Goal: Task Accomplishment & Management: Manage account settings

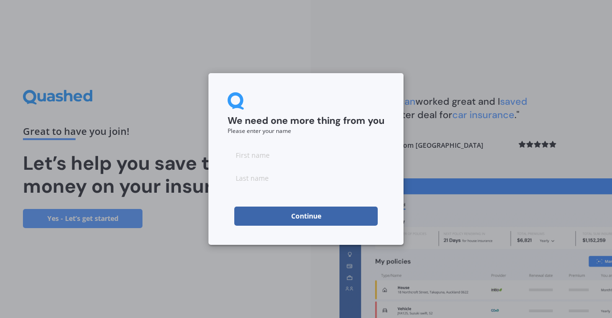
click at [264, 161] on input at bounding box center [305, 154] width 157 height 19
type input "[PERSON_NAME]"
click at [242, 177] on input at bounding box center [305, 177] width 157 height 19
type input "[PERSON_NAME]"
click at [304, 217] on button "Continue" at bounding box center [305, 215] width 143 height 19
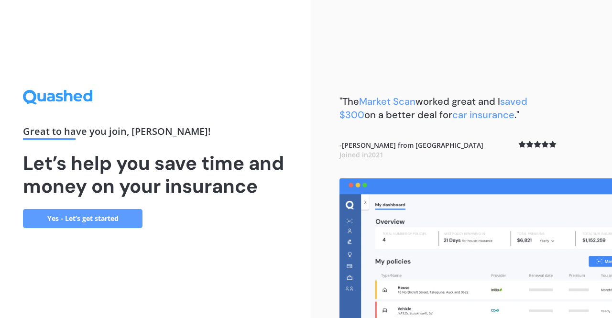
click at [67, 217] on link "Yes - Let’s get started" at bounding box center [82, 218] width 119 height 19
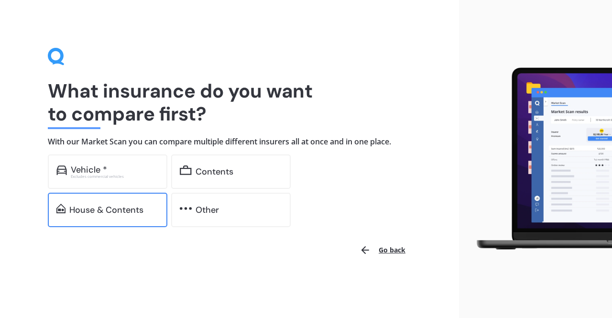
click at [109, 214] on div "House & Contents" at bounding box center [106, 210] width 74 height 10
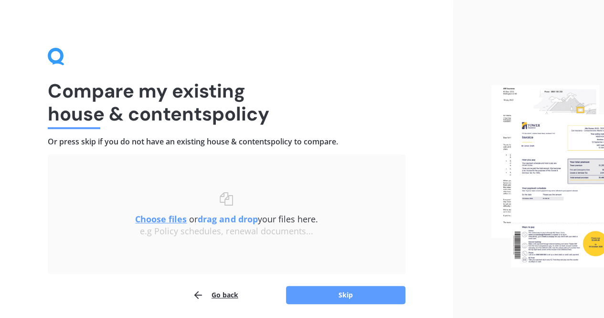
scroll to position [34, 0]
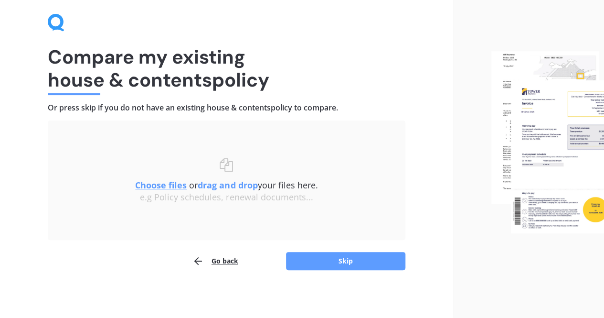
click at [156, 182] on u "Choose files" at bounding box center [161, 184] width 52 height 11
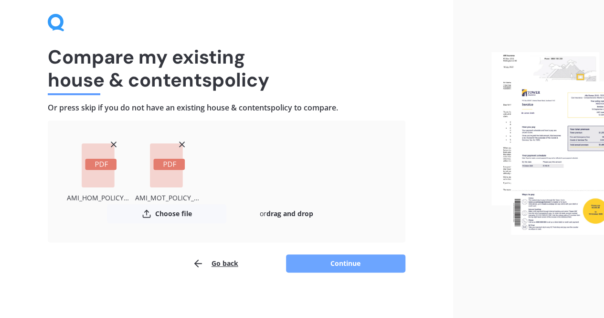
click at [344, 261] on button "Continue" at bounding box center [345, 263] width 119 height 18
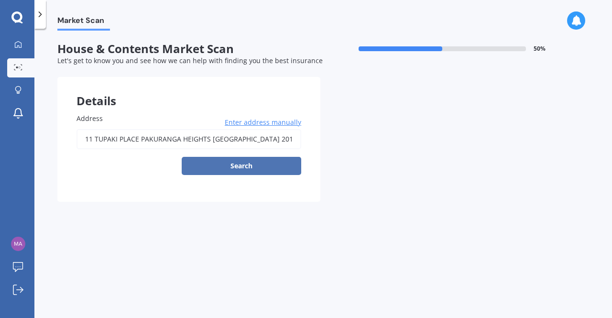
click at [250, 165] on button "Search" at bounding box center [241, 166] width 119 height 18
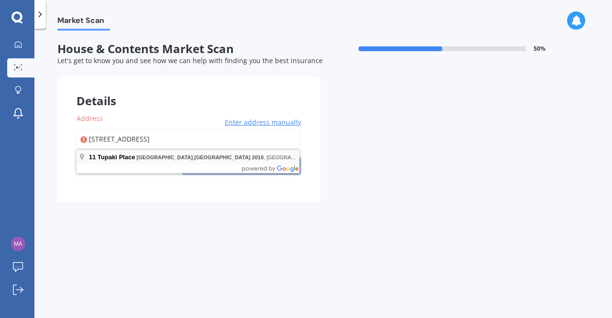
type input "[STREET_ADDRESS] 2010"
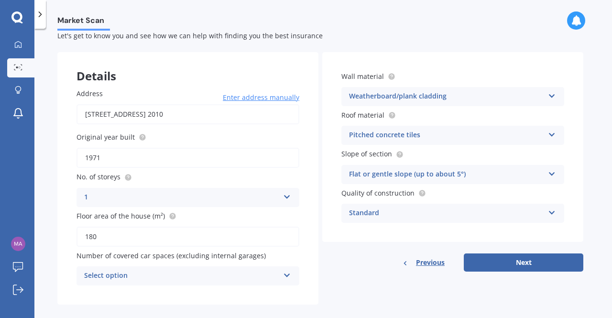
scroll to position [37, 0]
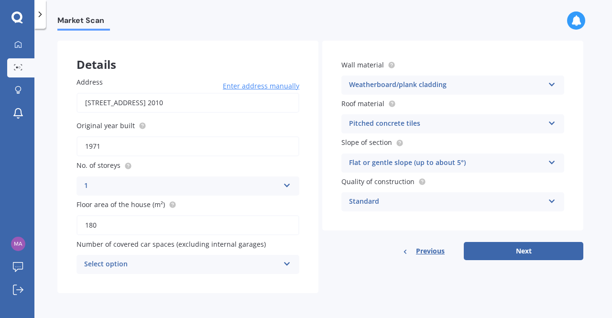
click at [287, 263] on icon at bounding box center [287, 261] width 8 height 7
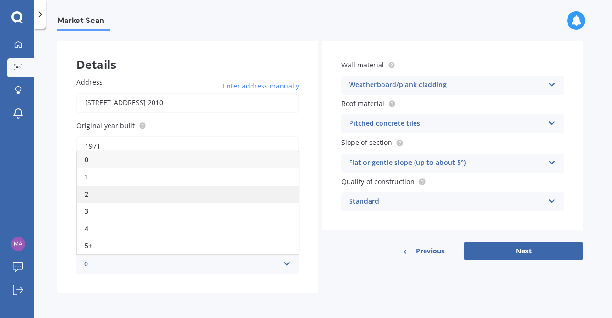
click at [204, 192] on div "2" at bounding box center [188, 193] width 222 height 17
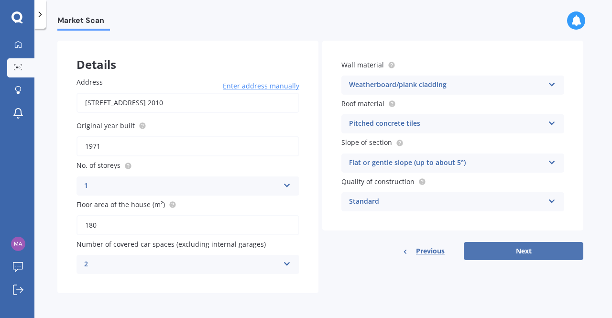
click at [525, 248] on button "Next" at bounding box center [522, 251] width 119 height 18
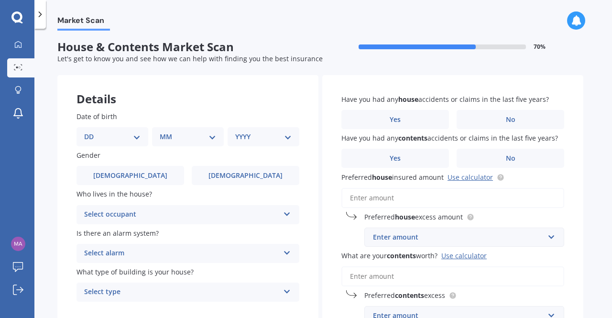
scroll to position [0, 0]
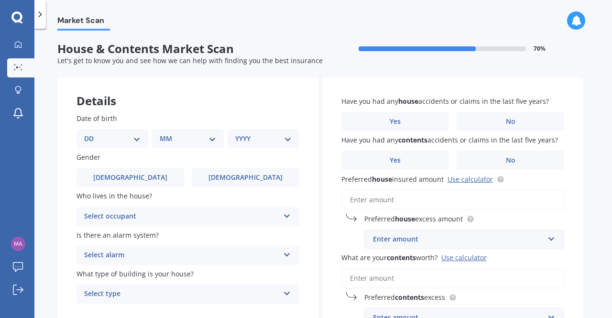
click at [139, 140] on select "DD 01 02 03 04 05 06 07 08 09 10 11 12 13 14 15 16 17 18 19 20 21 22 23 24 25 2…" at bounding box center [112, 138] width 56 height 11
select select "05"
click at [92, 133] on select "DD 01 02 03 04 05 06 07 08 09 10 11 12 13 14 15 16 17 18 19 20 21 22 23 24 25 2…" at bounding box center [112, 138] width 56 height 11
click at [212, 138] on select "MM 01 02 03 04 05 06 07 08 09 10 11 12" at bounding box center [189, 138] width 53 height 11
select select "06"
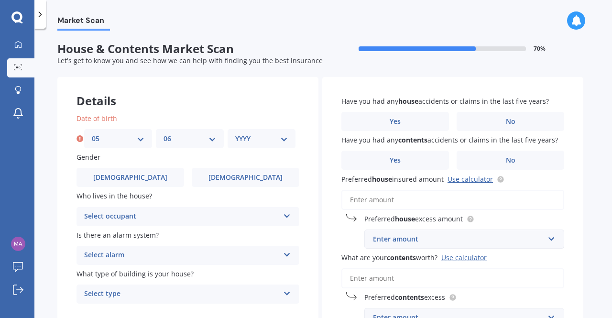
click at [163, 133] on select "MM 01 02 03 04 05 06 07 08 09 10 11 12" at bounding box center [189, 138] width 53 height 11
click at [285, 141] on select "YYYY 2009 2008 2007 2006 2005 2004 2003 2002 2001 2000 1999 1998 1997 1996 1995…" at bounding box center [261, 138] width 53 height 11
select select "1969"
click at [235, 133] on select "YYYY 2009 2008 2007 2006 2005 2004 2003 2002 2001 2000 1999 1998 1997 1996 1995…" at bounding box center [261, 138] width 53 height 11
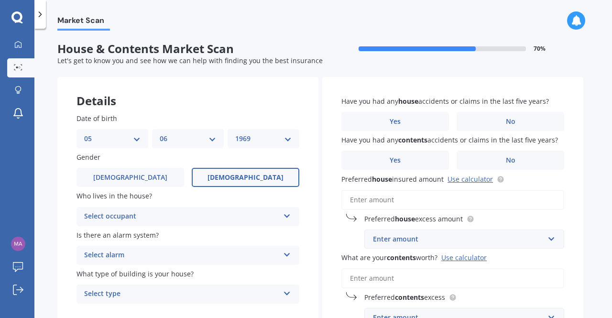
click at [231, 179] on label "[DEMOGRAPHIC_DATA]" at bounding box center [245, 177] width 107 height 19
click at [0, 0] on input "[DEMOGRAPHIC_DATA]" at bounding box center [0, 0] width 0 height 0
click at [287, 216] on icon at bounding box center [287, 214] width 8 height 7
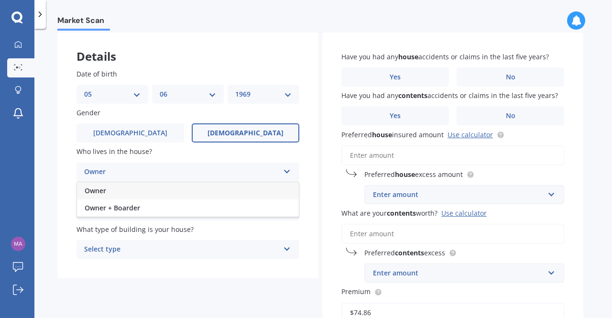
scroll to position [143, 0]
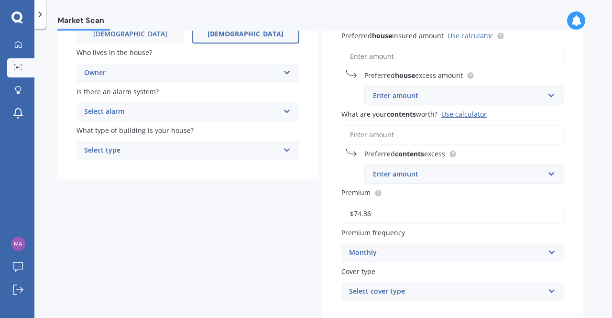
click at [240, 239] on div "Details Date of birth DD 01 02 03 04 05 06 07 08 09 10 11 12 13 14 15 16 17 18 …" at bounding box center [320, 142] width 526 height 416
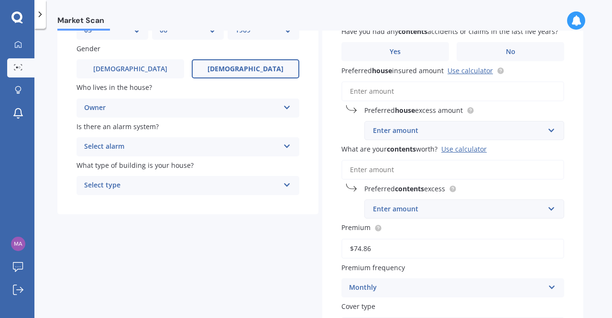
scroll to position [96, 0]
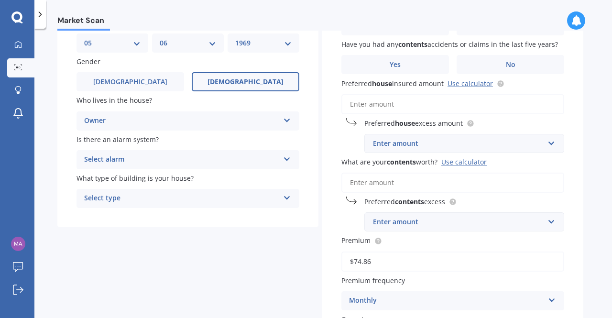
click at [211, 117] on div "Owner" at bounding box center [181, 120] width 195 height 11
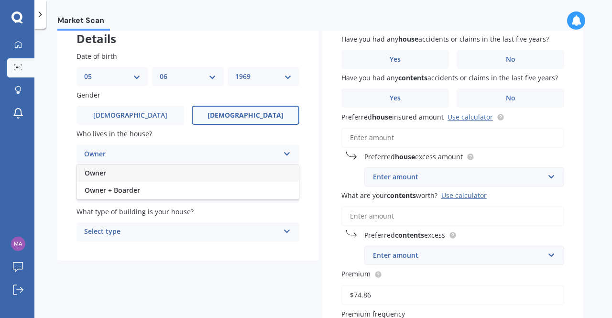
scroll to position [58, 0]
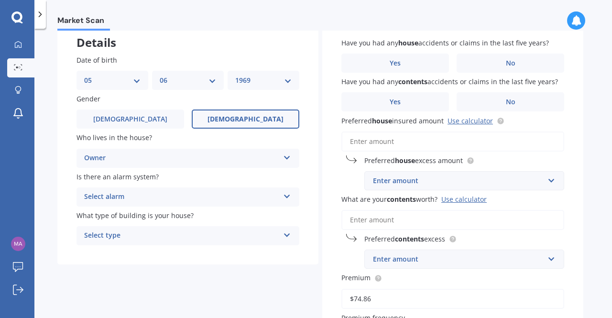
click at [212, 277] on div "Details Date of birth DD 01 02 03 04 05 06 07 08 09 10 11 12 13 14 15 16 17 18 …" at bounding box center [320, 227] width 526 height 416
click at [288, 196] on icon at bounding box center [287, 194] width 8 height 7
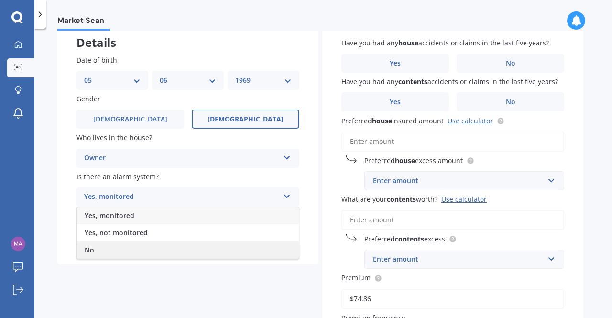
click at [258, 245] on div "No" at bounding box center [188, 249] width 222 height 17
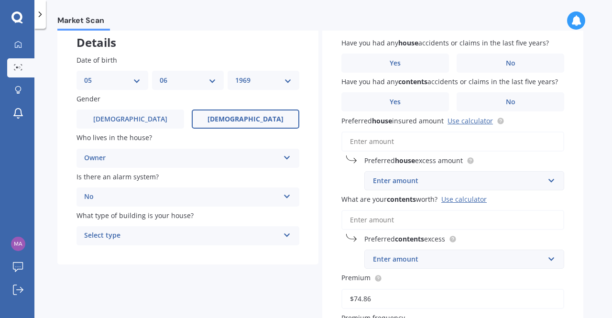
click at [287, 236] on icon at bounding box center [287, 233] width 8 height 7
click at [271, 254] on div "Freestanding" at bounding box center [188, 254] width 222 height 17
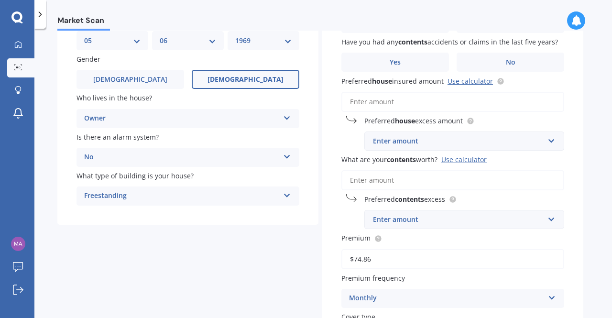
scroll to position [48, 0]
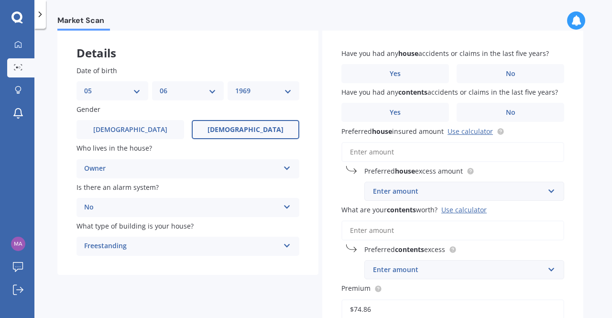
click at [259, 173] on div "Owner" at bounding box center [181, 168] width 195 height 11
click at [488, 71] on label "No" at bounding box center [509, 73] width 107 height 19
click at [0, 0] on input "No" at bounding box center [0, 0] width 0 height 0
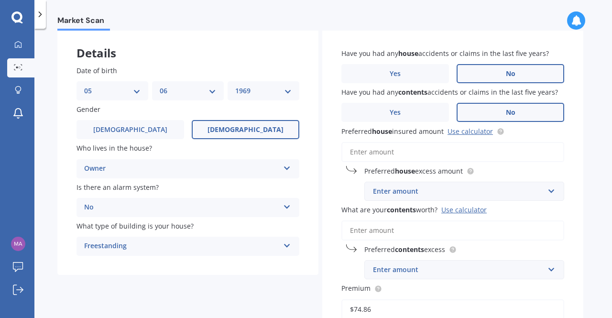
click at [515, 112] on label "No" at bounding box center [509, 112] width 107 height 19
click at [0, 0] on input "No" at bounding box center [0, 0] width 0 height 0
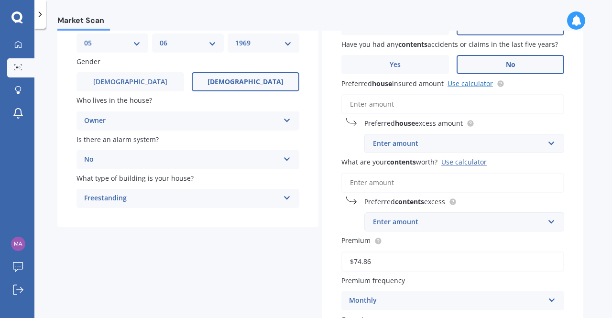
click at [468, 84] on link "Use calculator" at bounding box center [469, 83] width 45 height 9
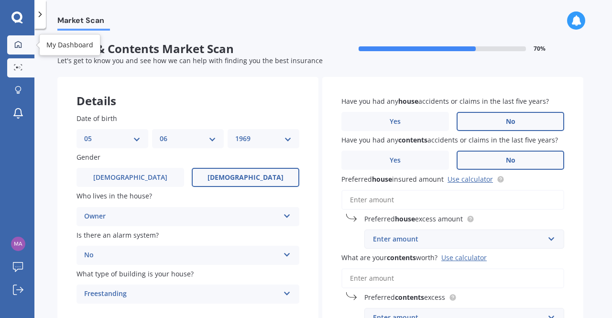
click at [18, 44] on icon at bounding box center [18, 45] width 8 height 8
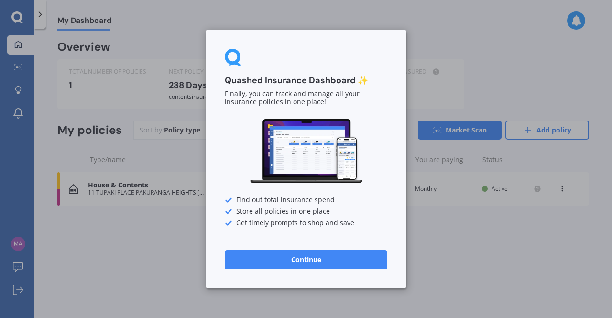
click at [333, 257] on button "Continue" at bounding box center [306, 259] width 162 height 19
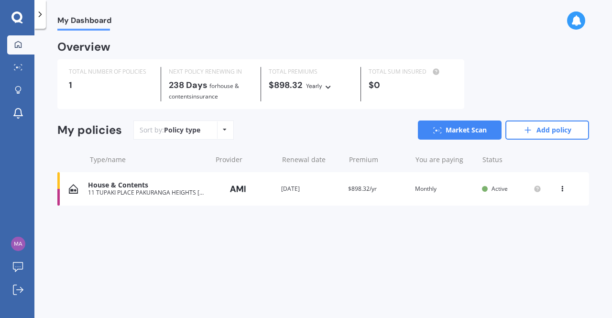
click at [224, 129] on icon at bounding box center [225, 130] width 4 height 6
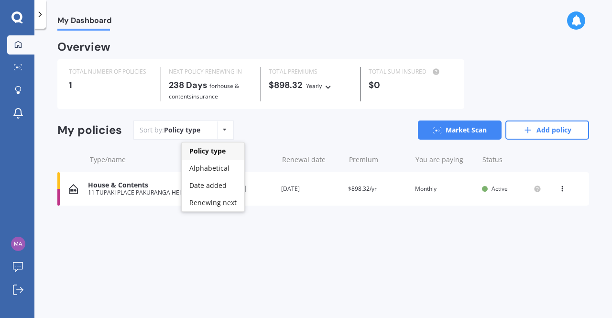
click at [224, 129] on icon at bounding box center [225, 130] width 4 height 6
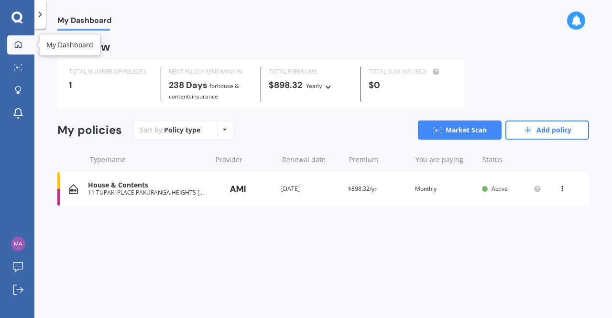
click at [17, 43] on icon at bounding box center [18, 45] width 8 height 8
click at [40, 12] on polyline at bounding box center [40, 14] width 2 height 5
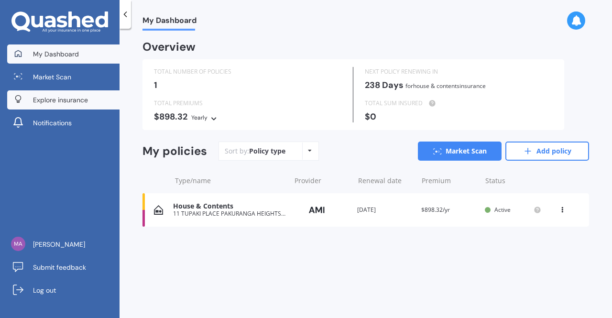
click at [57, 98] on span "Explore insurance" at bounding box center [60, 100] width 55 height 10
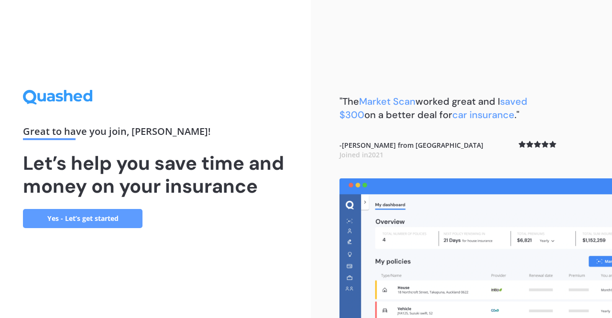
click at [71, 219] on link "Yes - Let’s get started" at bounding box center [82, 218] width 119 height 19
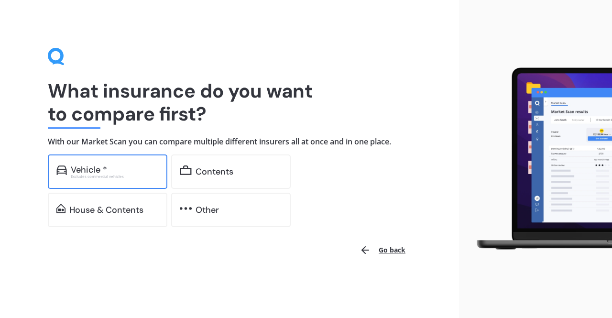
click at [103, 168] on div "Vehicle *" at bounding box center [89, 170] width 36 height 10
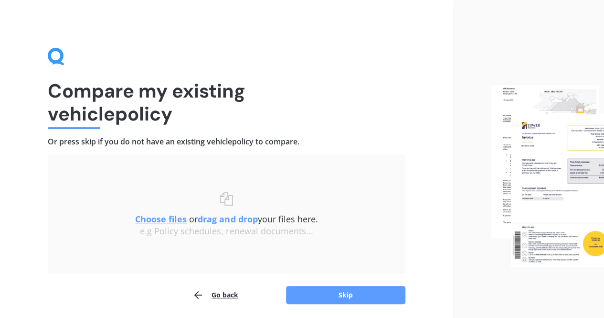
click at [158, 219] on u "Choose files" at bounding box center [161, 218] width 52 height 11
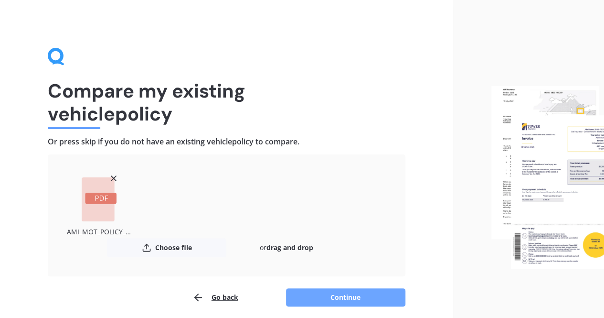
click at [345, 297] on button "Continue" at bounding box center [345, 297] width 119 height 18
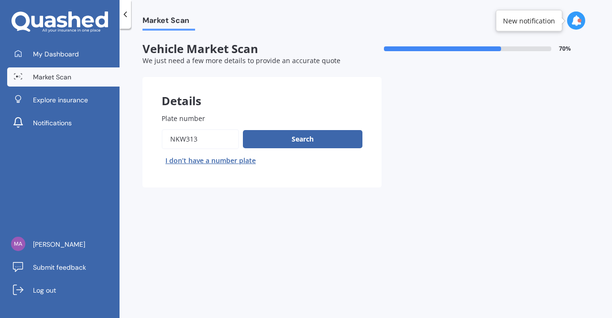
click at [217, 138] on input "Plate number" at bounding box center [199, 139] width 77 height 20
click at [298, 139] on button "Search" at bounding box center [302, 139] width 119 height 18
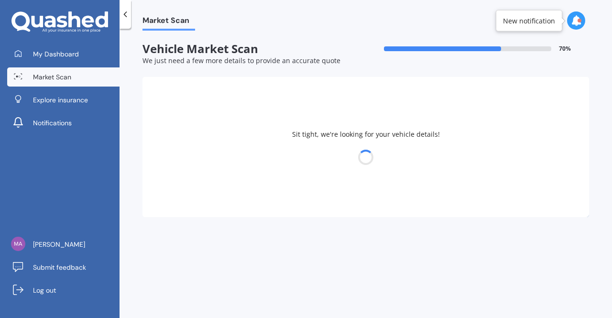
select select "TOYOTA"
select select "SAI"
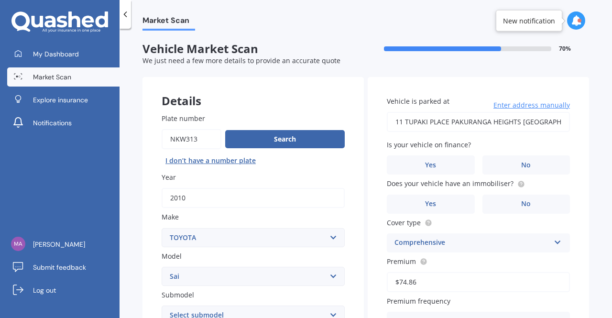
scroll to position [143, 0]
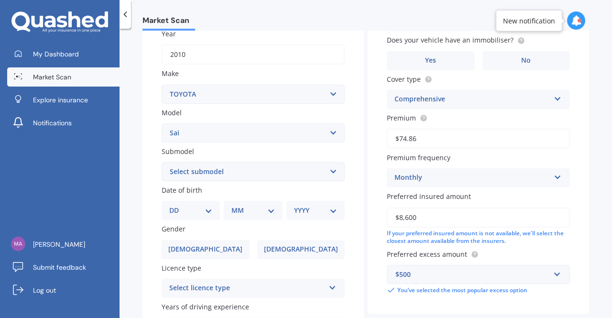
click at [208, 214] on select "DD 01 02 03 04 05 06 07 08 09 10 11 12 13 14 15 16 17 18 19 20 21 22 23 24 25 2…" at bounding box center [190, 210] width 43 height 11
select select "05"
click at [177, 206] on select "DD 01 02 03 04 05 06 07 08 09 10 11 12 13 14 15 16 17 18 19 20 21 22 23 24 25 2…" at bounding box center [190, 210] width 43 height 11
click at [269, 209] on select "MM 01 02 03 04 05 06 07 08 09 10 11 12" at bounding box center [254, 210] width 39 height 11
select select "06"
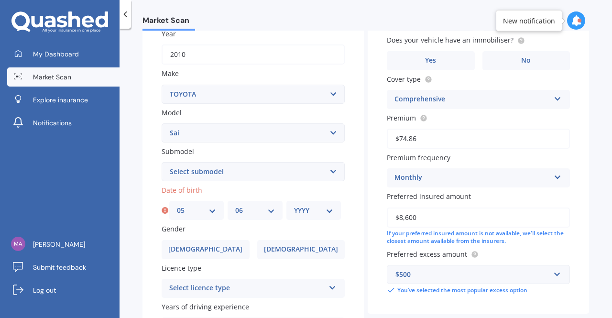
click at [235, 206] on select "MM 01 02 03 04 05 06 07 08 09 10 11 12" at bounding box center [254, 210] width 39 height 11
click at [328, 213] on select "YYYY 2025 2024 2023 2022 2021 2020 2019 2018 2017 2016 2015 2014 2013 2012 2011…" at bounding box center [313, 210] width 39 height 11
select select "1969"
click at [294, 206] on select "YYYY 2025 2024 2023 2022 2021 2020 2019 2018 2017 2016 2015 2014 2013 2012 2011…" at bounding box center [313, 210] width 39 height 11
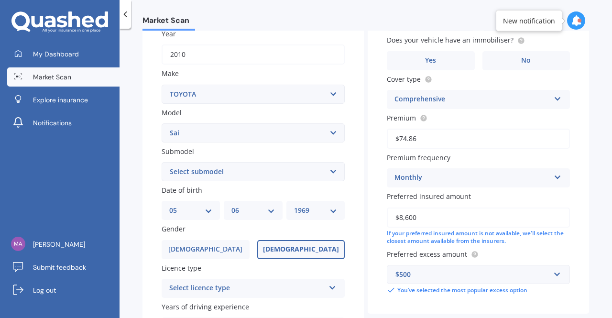
click at [307, 251] on span "[DEMOGRAPHIC_DATA]" at bounding box center [301, 249] width 76 height 8
click at [0, 0] on input "[DEMOGRAPHIC_DATA]" at bounding box center [0, 0] width 0 height 0
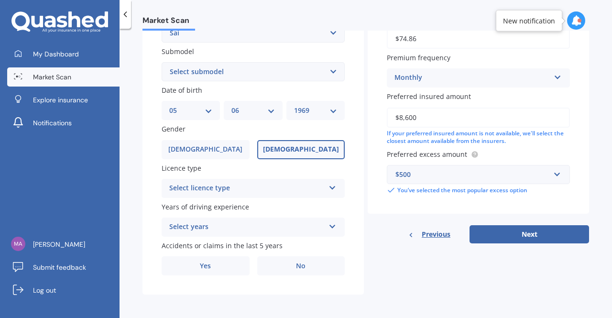
scroll to position [246, 0]
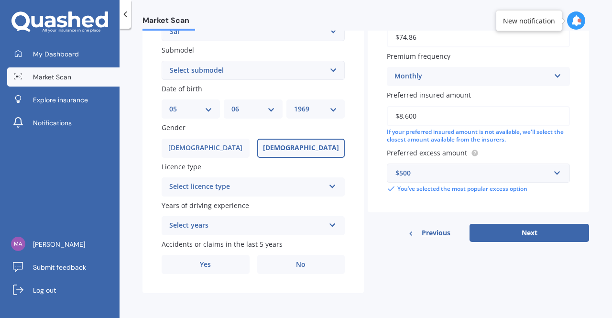
click at [330, 185] on icon at bounding box center [332, 184] width 8 height 7
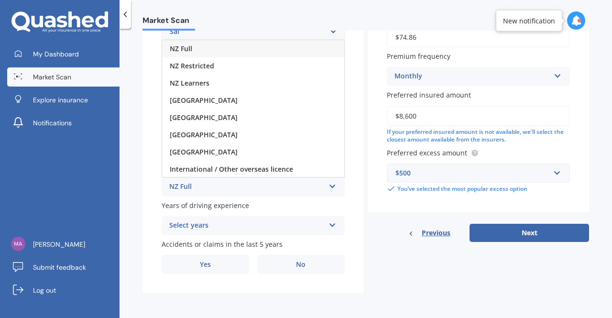
click at [225, 47] on div "NZ Full" at bounding box center [253, 48] width 182 height 17
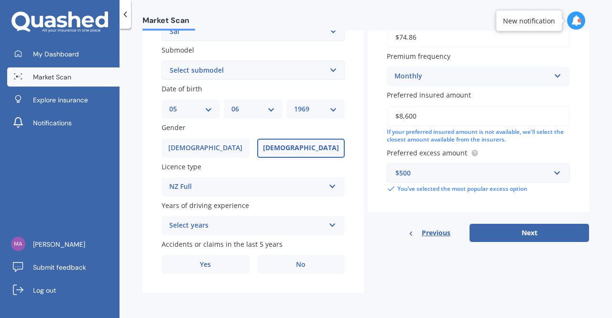
click at [331, 225] on icon at bounding box center [332, 223] width 8 height 7
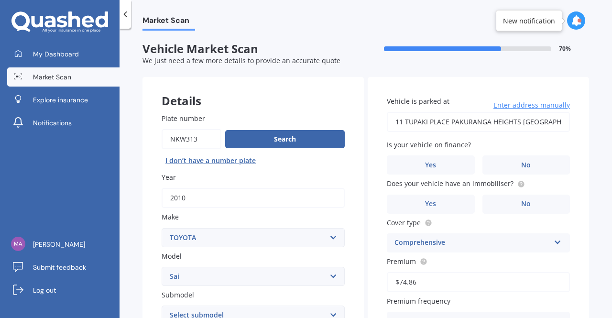
scroll to position [239, 0]
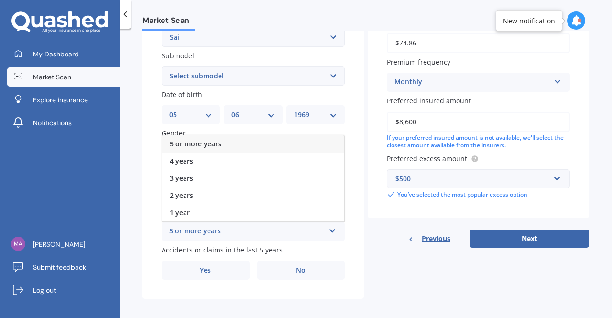
click at [243, 142] on div "5 or more years" at bounding box center [253, 143] width 182 height 17
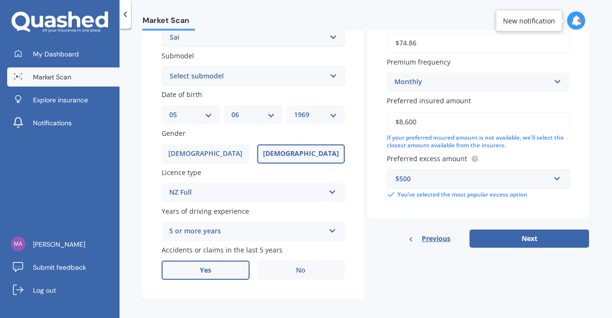
click at [209, 273] on span "Yes" at bounding box center [205, 270] width 11 height 8
click at [0, 0] on input "Yes" at bounding box center [0, 0] width 0 height 0
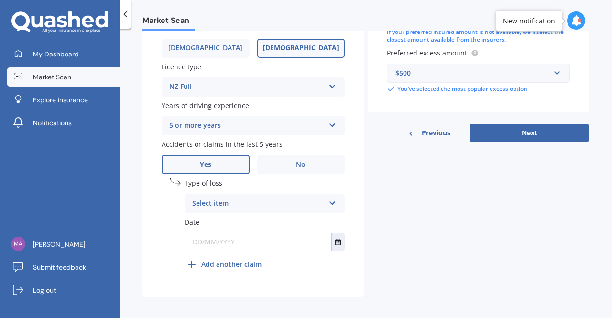
scroll to position [350, 0]
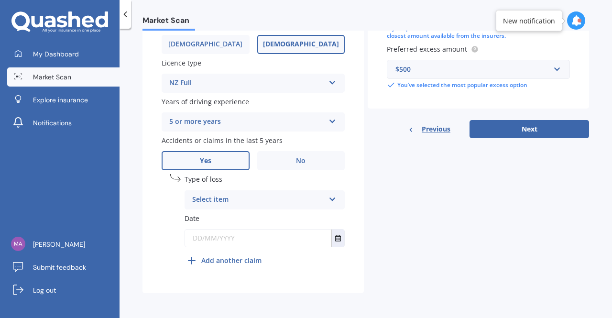
click at [332, 199] on icon at bounding box center [332, 197] width 8 height 7
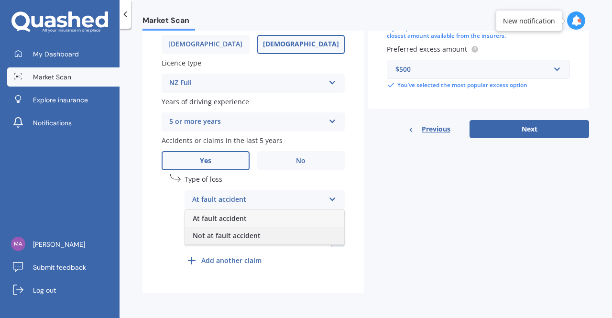
click at [279, 236] on div "Not at fault accident" at bounding box center [264, 235] width 159 height 17
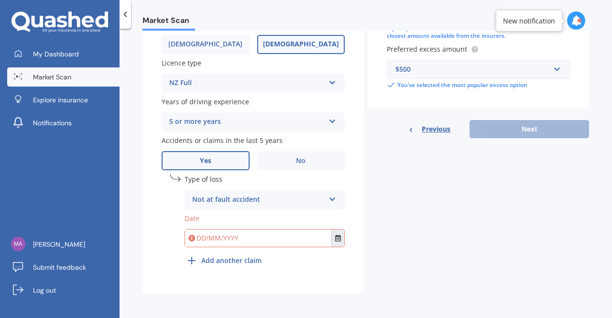
click at [335, 236] on icon "Select date" at bounding box center [338, 238] width 6 height 7
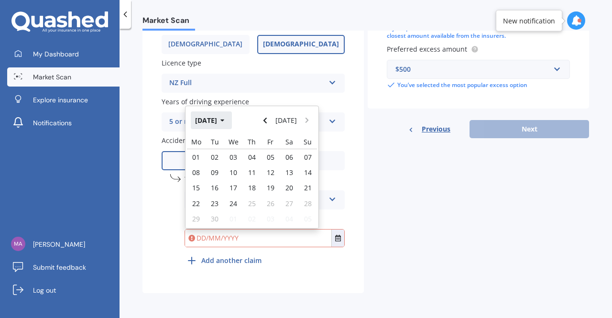
click at [225, 118] on icon "button" at bounding box center [222, 120] width 4 height 7
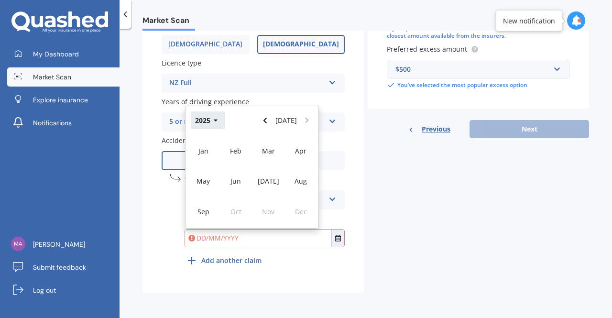
click at [214, 122] on icon "button" at bounding box center [216, 120] width 4 height 7
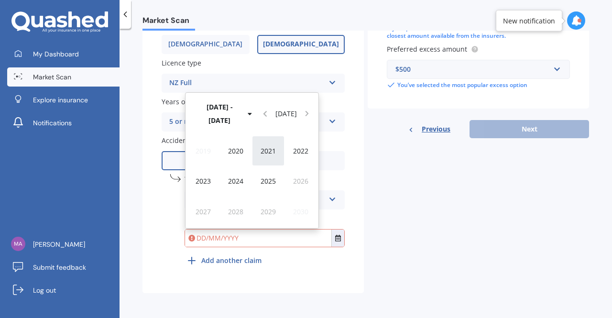
click at [269, 150] on span "2021" at bounding box center [267, 150] width 15 height 9
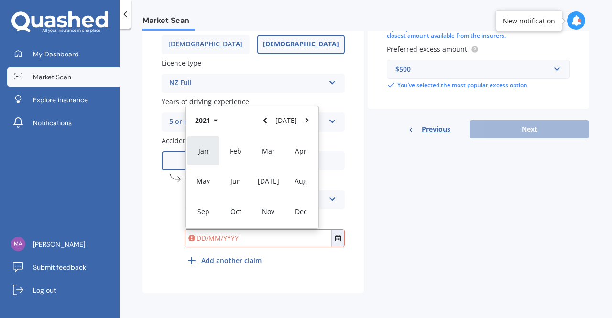
click at [202, 151] on span "Jan" at bounding box center [203, 150] width 10 height 9
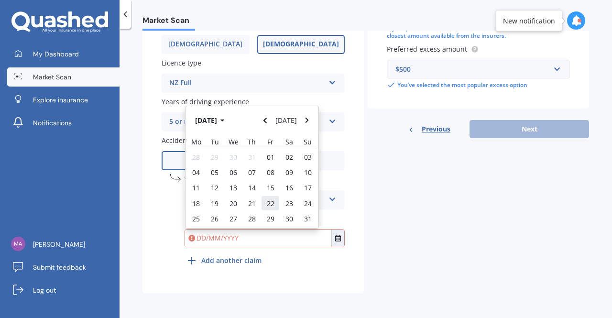
click at [272, 203] on span "22" at bounding box center [271, 203] width 8 height 9
type input "[DATE]"
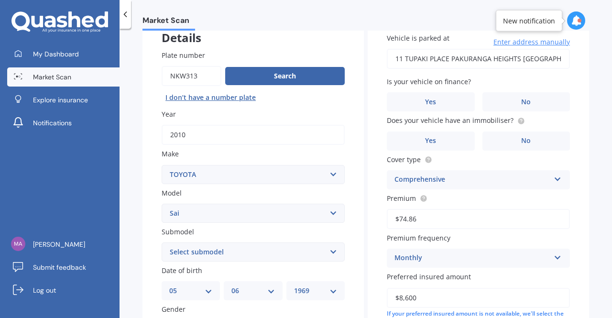
scroll to position [0, 0]
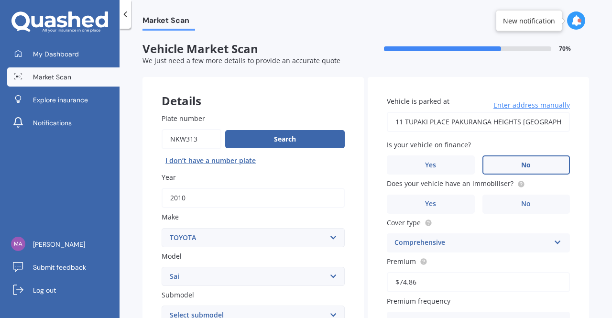
click at [509, 170] on label "No" at bounding box center [526, 164] width 88 height 19
click at [0, 0] on input "No" at bounding box center [0, 0] width 0 height 0
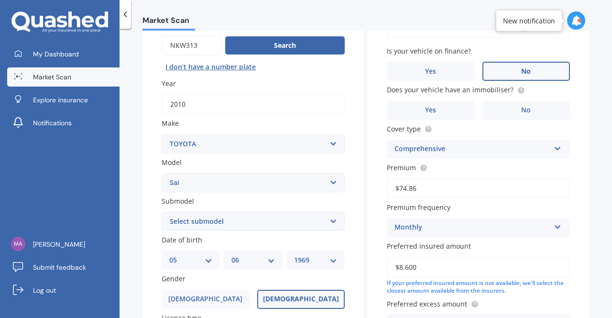
scroll to position [96, 0]
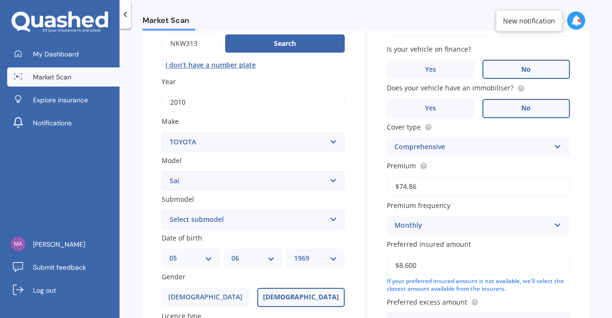
click at [506, 108] on label "No" at bounding box center [526, 108] width 88 height 19
click at [0, 0] on input "No" at bounding box center [0, 0] width 0 height 0
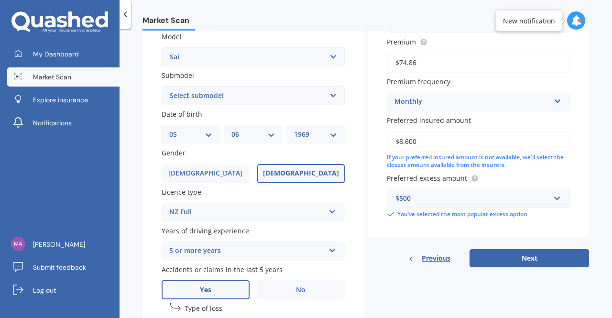
scroll to position [239, 0]
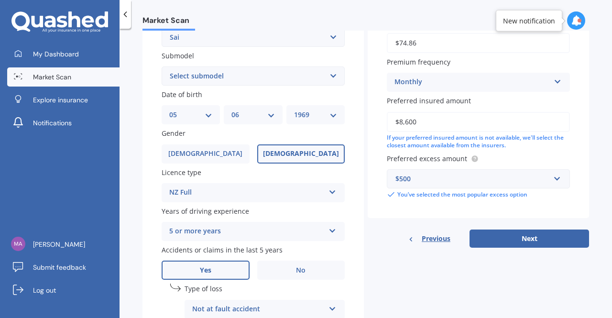
click at [460, 124] on input "$8,600" at bounding box center [478, 122] width 183 height 20
click at [533, 240] on button "Next" at bounding box center [528, 238] width 119 height 18
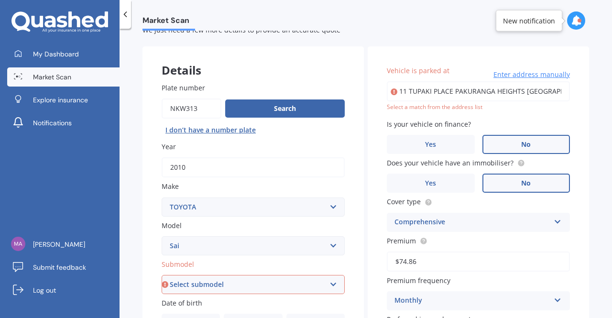
scroll to position [0, 0]
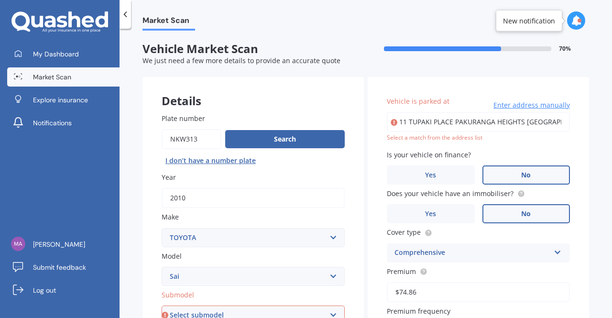
click at [446, 126] on input "11 TUPAKI PLACE PAKURANGA HEIGHTS [GEOGRAPHIC_DATA] 2010" at bounding box center [478, 122] width 183 height 20
type input "[STREET_ADDRESS] 2010"
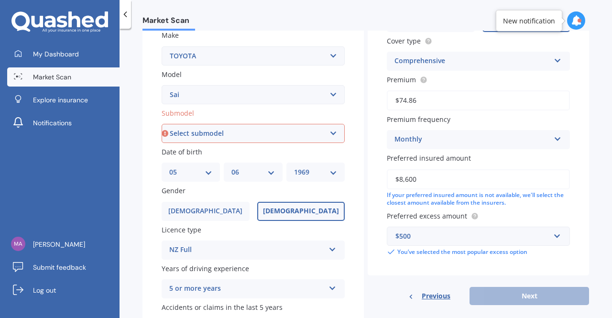
scroll to position [239, 0]
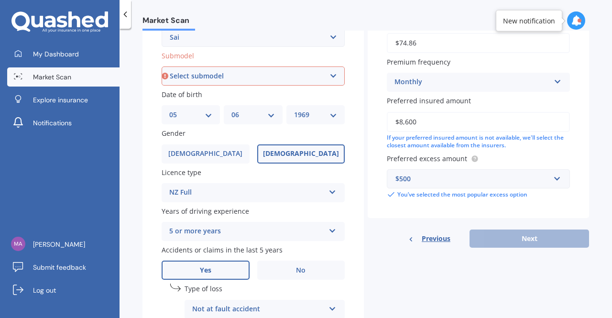
click at [504, 239] on div "Previous Next" at bounding box center [477, 238] width 221 height 18
click at [330, 77] on select "Select submodel Hybrid" at bounding box center [252, 75] width 183 height 19
select select "HYBRID"
click at [161, 67] on select "Select submodel Hybrid" at bounding box center [252, 75] width 183 height 19
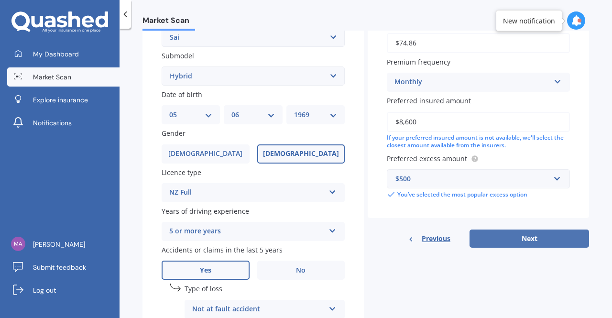
click at [508, 237] on button "Next" at bounding box center [528, 238] width 119 height 18
select select "05"
select select "06"
select select "1969"
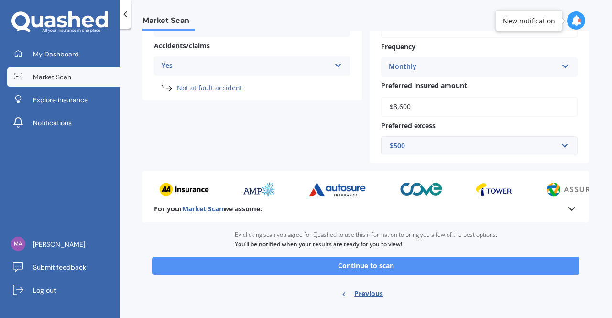
click at [373, 265] on button "Continue to scan" at bounding box center [365, 266] width 427 height 18
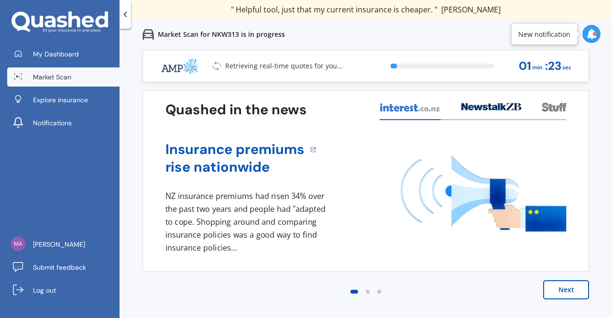
click at [567, 291] on button "Next" at bounding box center [566, 289] width 46 height 19
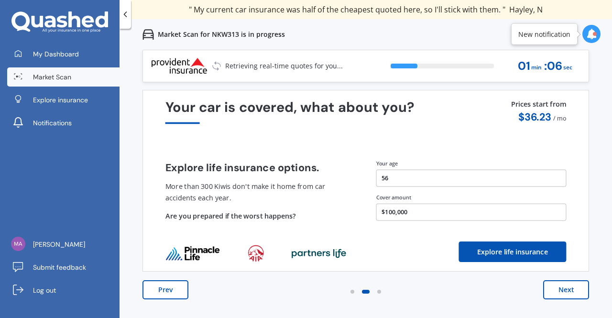
click at [566, 290] on button "Next" at bounding box center [566, 289] width 46 height 19
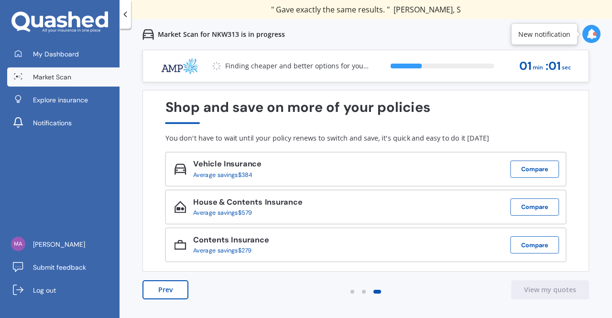
click at [239, 244] on span "Insurance" at bounding box center [249, 240] width 40 height 11
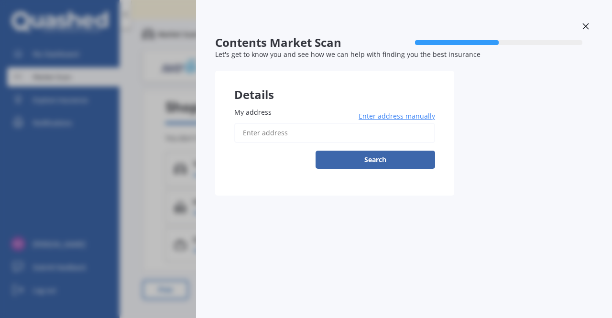
click at [252, 132] on input "My address" at bounding box center [334, 133] width 201 height 20
type input "[STREET_ADDRESS] 2010"
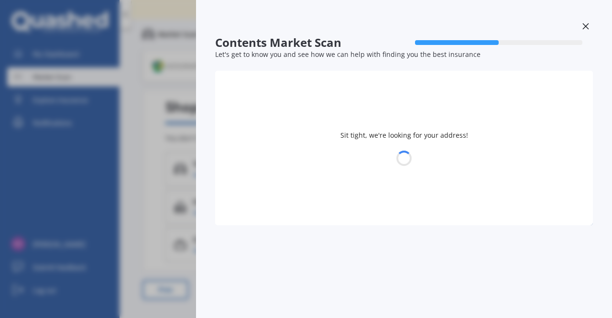
select select "05"
select select "06"
select select "1969"
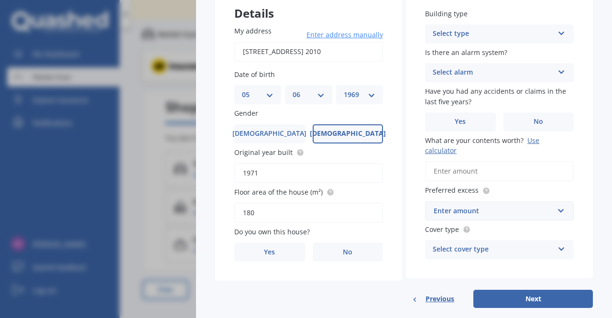
scroll to position [96, 0]
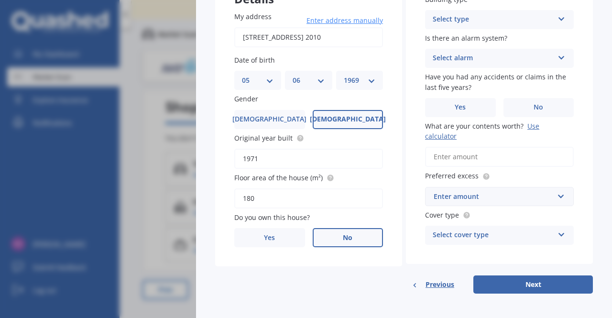
click at [348, 242] on span "No" at bounding box center [348, 238] width 10 height 8
click at [0, 0] on input "No" at bounding box center [0, 0] width 0 height 0
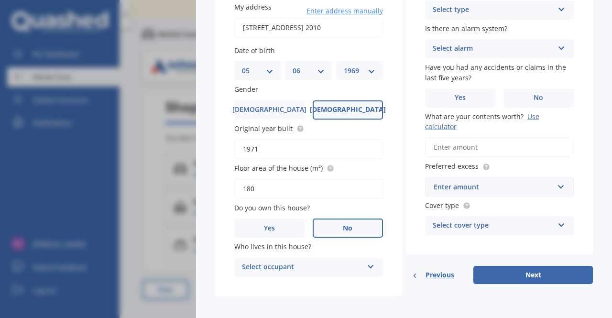
scroll to position [110, 0]
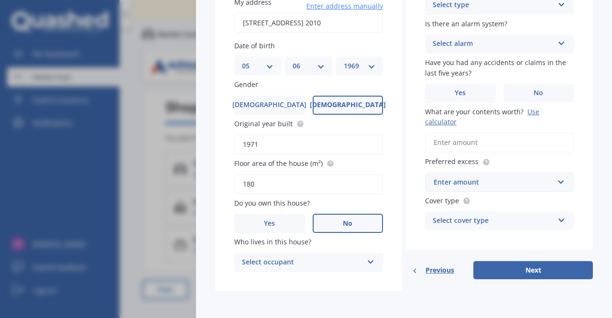
click at [369, 259] on icon at bounding box center [370, 260] width 8 height 7
click at [356, 284] on div "Tenant" at bounding box center [309, 280] width 148 height 17
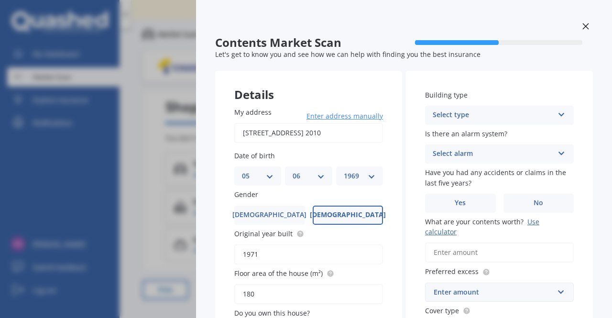
scroll to position [0, 0]
click at [557, 113] on icon at bounding box center [561, 112] width 8 height 7
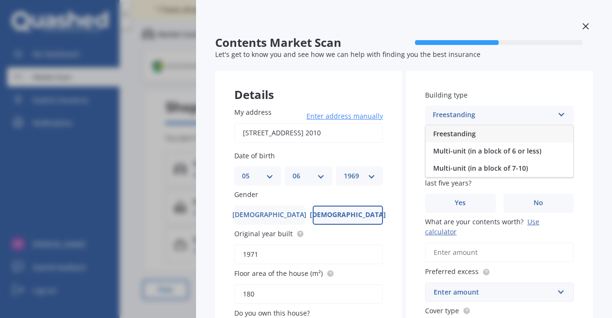
click at [537, 134] on div "Freestanding" at bounding box center [499, 133] width 148 height 17
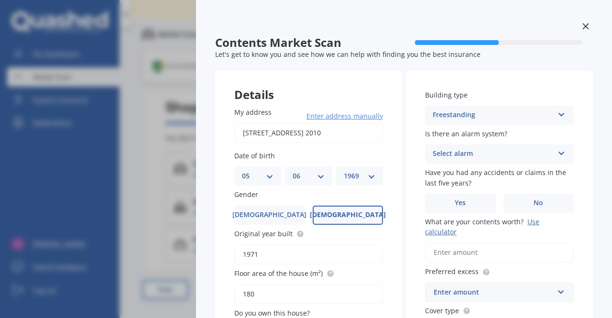
click at [557, 154] on icon at bounding box center [561, 151] width 8 height 7
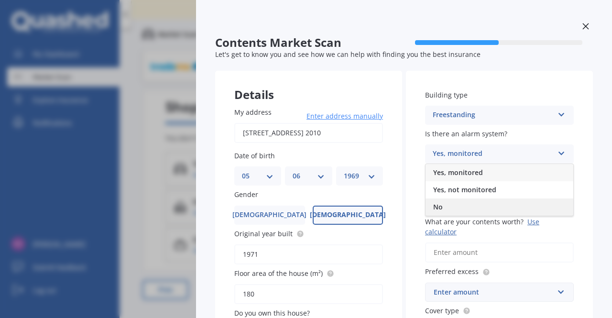
click at [520, 208] on div "No" at bounding box center [499, 206] width 148 height 17
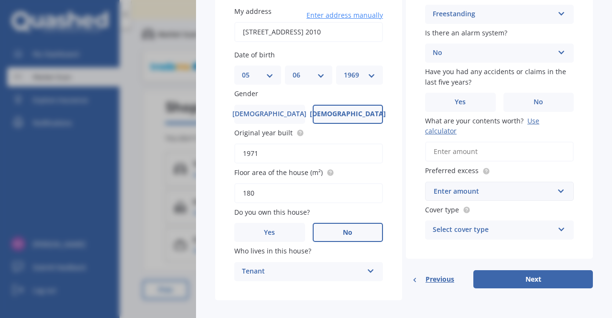
scroll to position [110, 0]
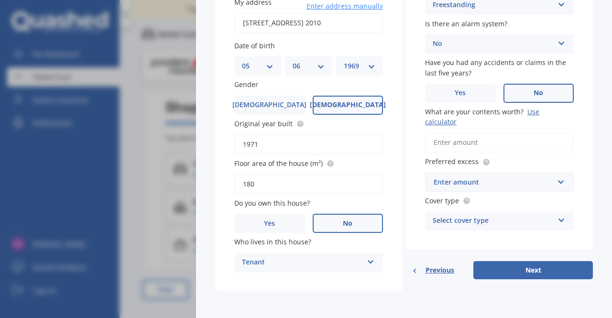
click at [525, 90] on label "No" at bounding box center [538, 93] width 71 height 19
click at [0, 0] on input "No" at bounding box center [0, 0] width 0 height 0
click at [435, 123] on div "Use calculator" at bounding box center [482, 116] width 114 height 19
click at [435, 132] on input "What are your contents worth? Use calculator" at bounding box center [499, 142] width 149 height 20
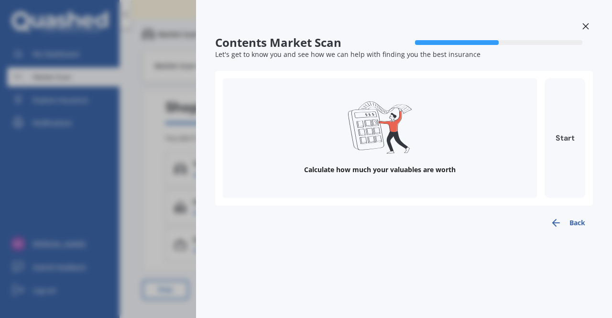
click at [565, 136] on button "Start" at bounding box center [564, 137] width 41 height 119
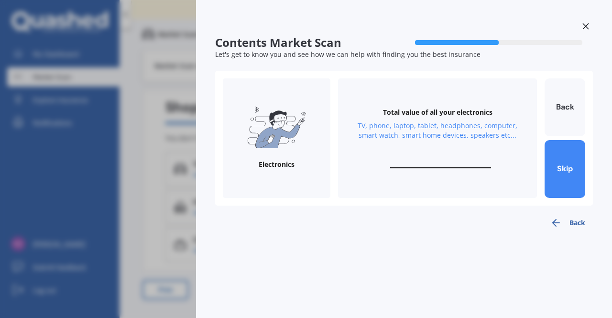
click at [405, 162] on input "text" at bounding box center [440, 163] width 101 height 9
type input "$10,000"
click at [564, 173] on button "Next" at bounding box center [564, 169] width 41 height 58
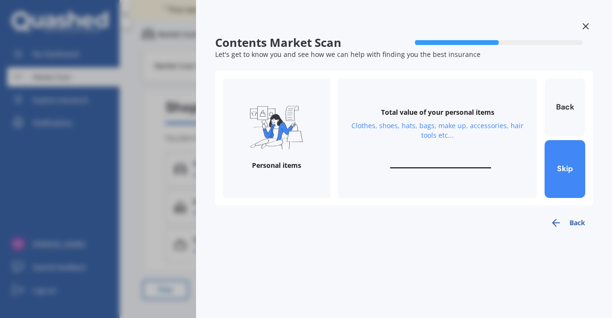
click at [409, 162] on input "text" at bounding box center [440, 163] width 101 height 9
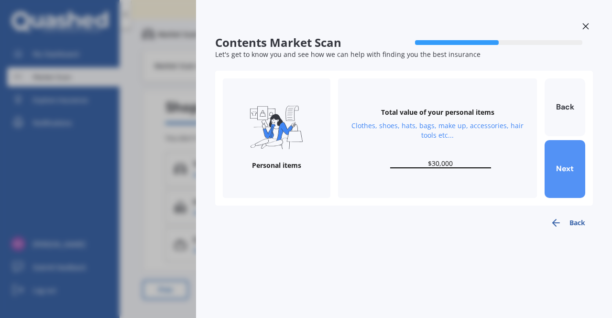
type input "$30,000"
click at [561, 168] on button "Next" at bounding box center [564, 169] width 41 height 58
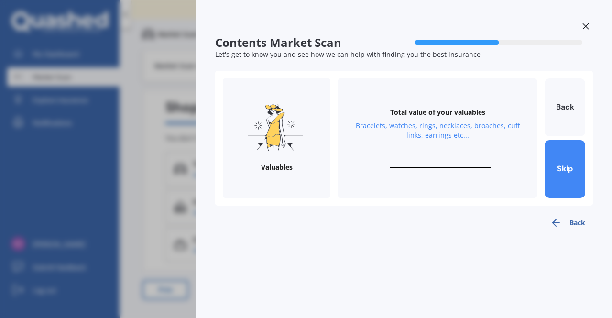
click at [409, 161] on input "text" at bounding box center [440, 163] width 101 height 9
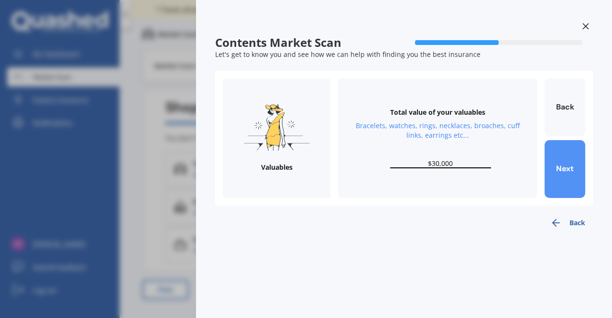
type input "$30,000"
click at [569, 172] on button "Next" at bounding box center [564, 169] width 41 height 58
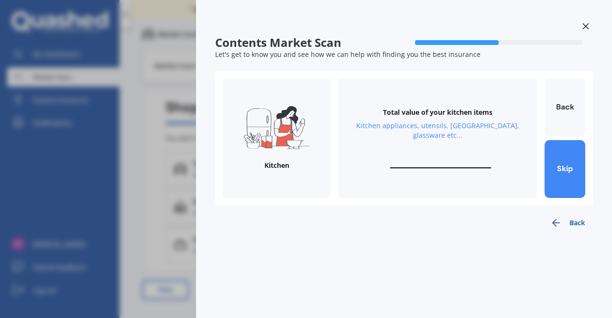
click at [426, 159] on input "text" at bounding box center [440, 163] width 101 height 9
type input "$20,000"
click at [562, 163] on button "Next" at bounding box center [564, 169] width 41 height 58
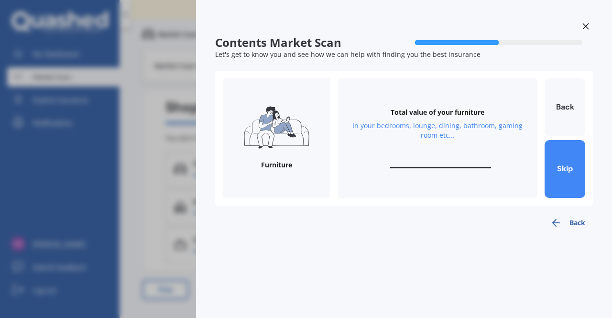
click at [415, 160] on input "text" at bounding box center [440, 163] width 101 height 9
type input "$20,000"
click at [564, 169] on button "Next" at bounding box center [564, 169] width 41 height 58
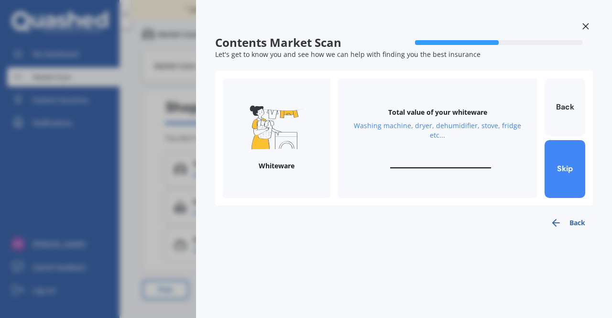
click at [422, 162] on input "text" at bounding box center [440, 163] width 101 height 9
type input "$10,000"
click at [568, 168] on button "Next" at bounding box center [564, 169] width 41 height 58
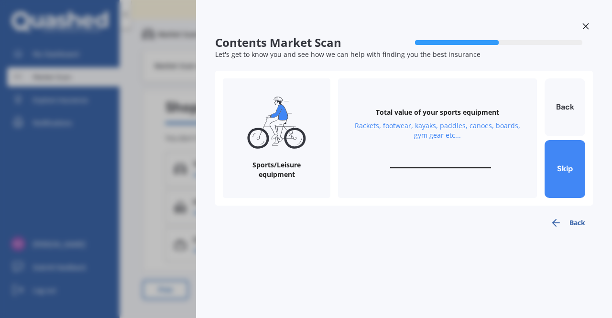
click at [420, 163] on input "text" at bounding box center [440, 163] width 101 height 9
type input "$6,000"
click at [558, 166] on button "Next" at bounding box center [564, 169] width 41 height 58
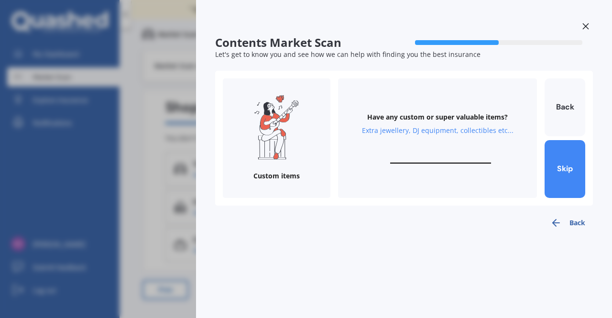
click at [417, 157] on input "text" at bounding box center [440, 158] width 101 height 9
click at [566, 103] on button "Back" at bounding box center [564, 107] width 41 height 58
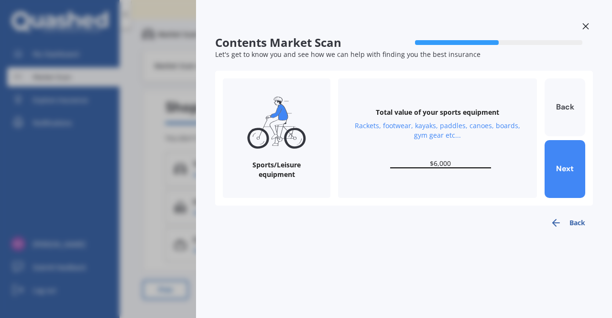
click at [566, 104] on button "Back" at bounding box center [564, 107] width 41 height 58
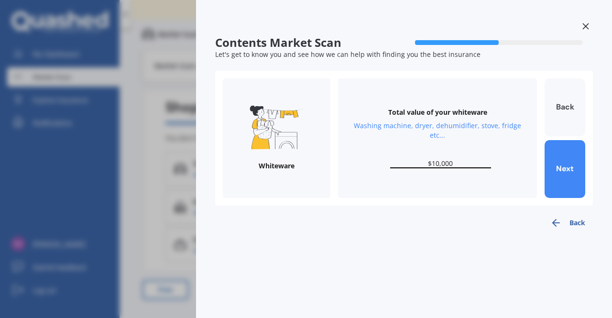
click at [566, 104] on button "Back" at bounding box center [564, 107] width 41 height 58
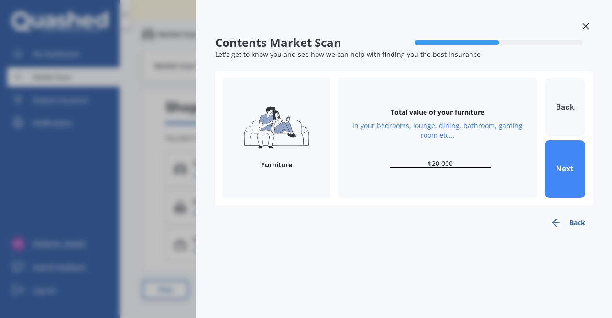
click at [566, 104] on button "Back" at bounding box center [564, 107] width 41 height 58
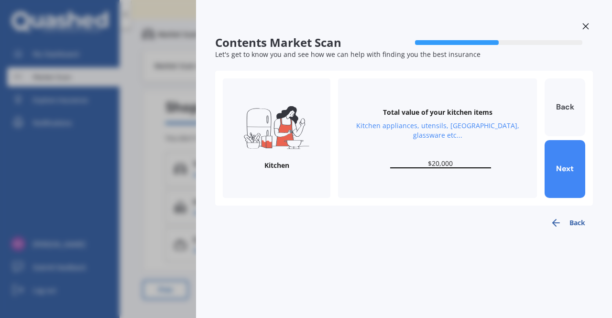
click at [566, 104] on button "Back" at bounding box center [564, 107] width 41 height 58
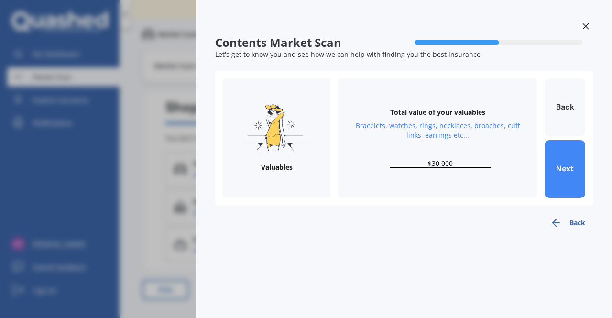
drag, startPoint x: 456, startPoint y: 161, endPoint x: 371, endPoint y: 161, distance: 85.0
click at [371, 161] on div "Total value of your valuables Bracelets, watches, rings, necklaces, broaches, c…" at bounding box center [437, 137] width 199 height 119
click at [562, 170] on button "Next" at bounding box center [564, 169] width 41 height 58
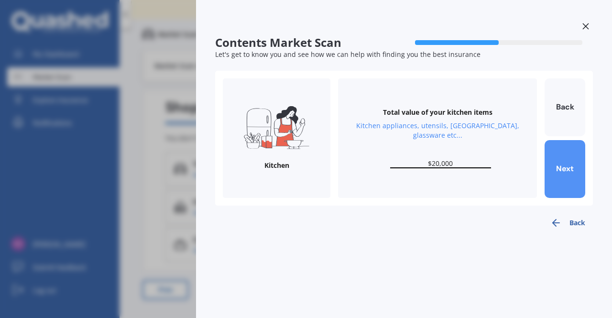
click at [562, 170] on button "Next" at bounding box center [564, 169] width 41 height 58
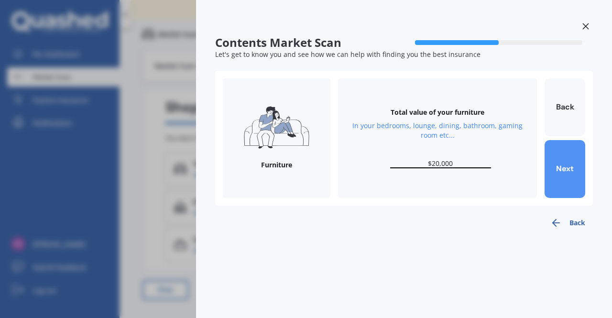
click at [562, 169] on button "Next" at bounding box center [564, 169] width 41 height 58
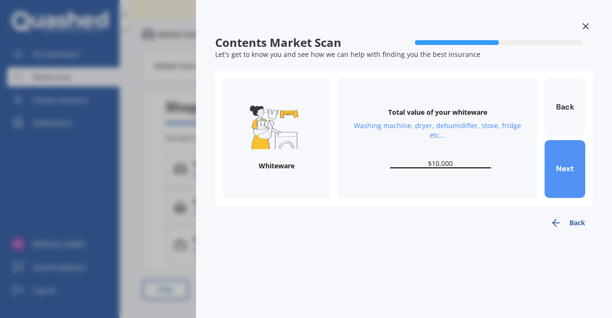
click at [562, 169] on button "Next" at bounding box center [564, 169] width 41 height 58
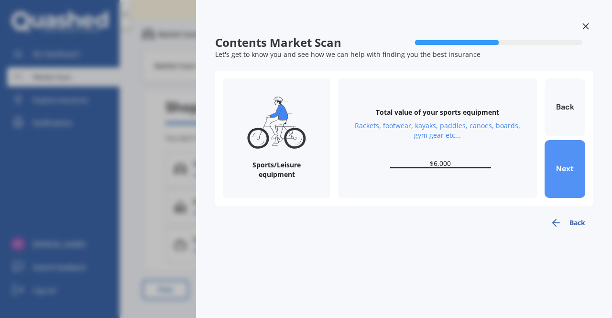
click at [562, 169] on button "Next" at bounding box center [564, 169] width 41 height 58
type input "$10,000"
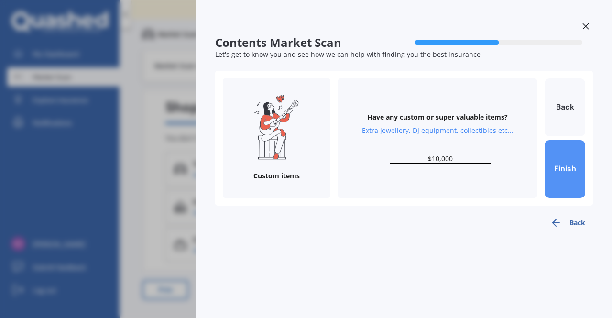
click at [562, 169] on button "Finish" at bounding box center [564, 169] width 41 height 58
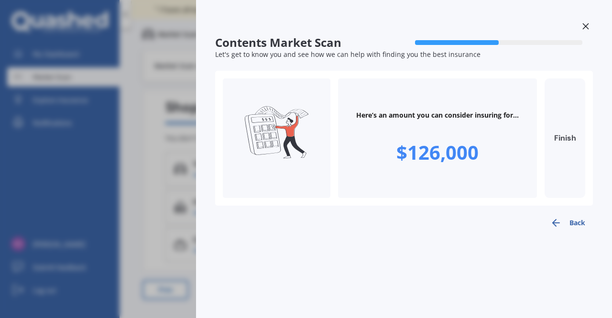
click at [566, 138] on button "Finish" at bounding box center [564, 137] width 41 height 119
type input "$126,000"
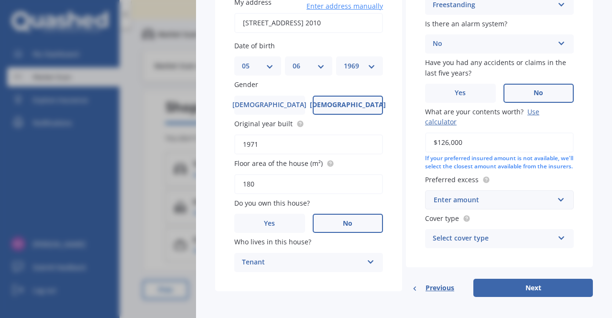
scroll to position [125, 0]
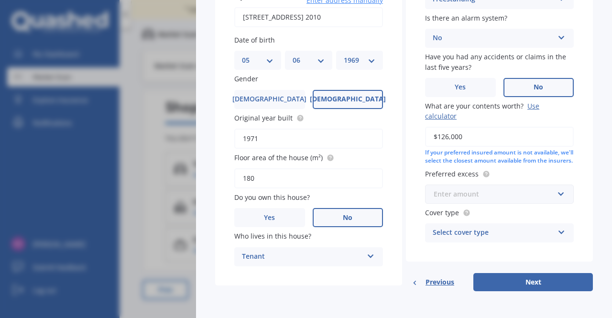
click at [557, 192] on input "text" at bounding box center [496, 194] width 140 height 18
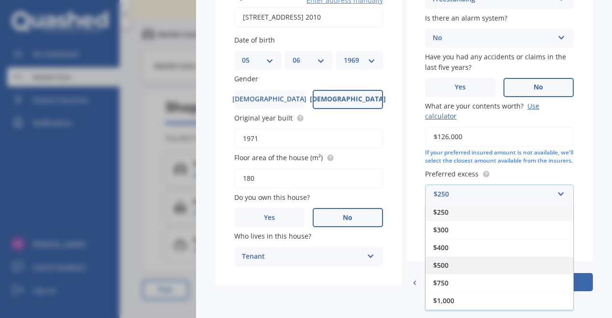
click at [483, 264] on div "$500" at bounding box center [499, 265] width 148 height 18
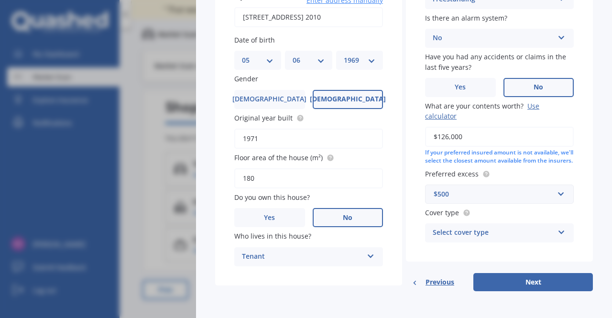
click at [557, 229] on icon at bounding box center [561, 230] width 8 height 7
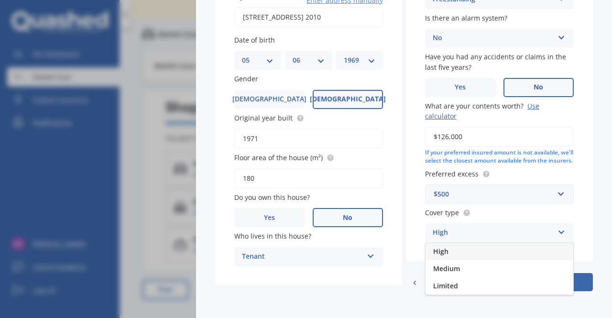
click at [540, 248] on div "High" at bounding box center [499, 251] width 148 height 17
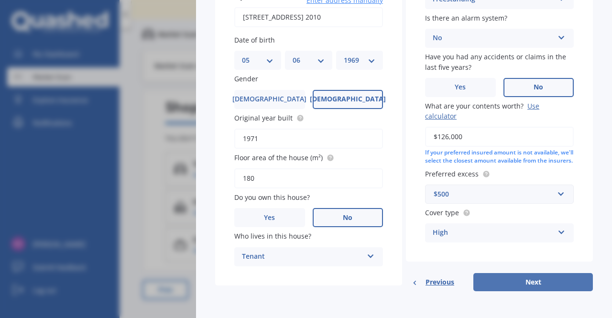
click at [529, 281] on button "Next" at bounding box center [532, 282] width 119 height 18
select select "05"
select select "06"
select select "1969"
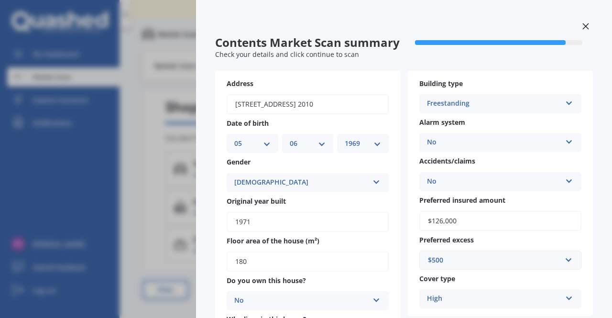
scroll to position [212, 0]
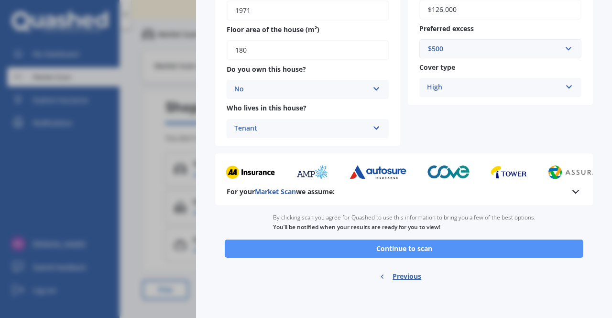
click at [399, 246] on button "Continue to scan" at bounding box center [404, 248] width 358 height 18
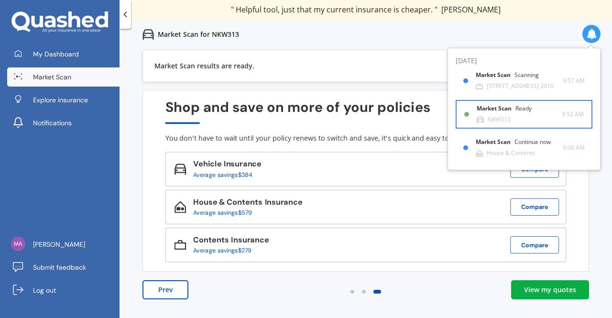
click at [496, 121] on div "NKW313" at bounding box center [498, 119] width 23 height 7
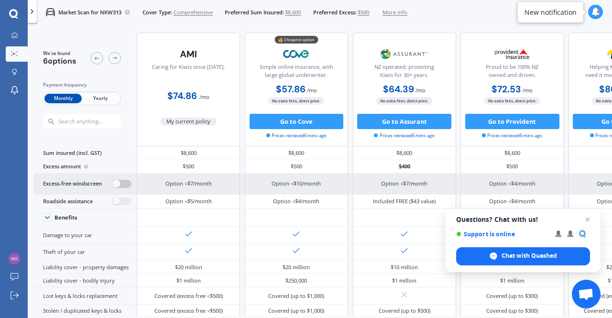
click at [114, 183] on label at bounding box center [122, 184] width 19 height 8
radio input "true"
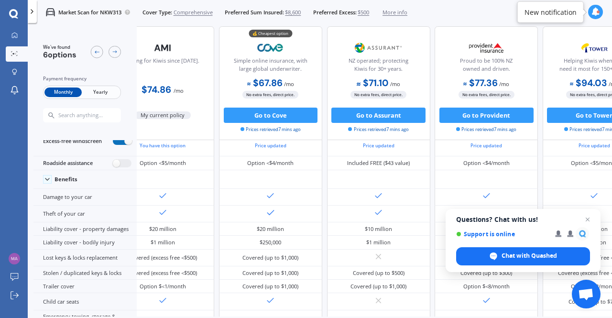
scroll to position [0, 32]
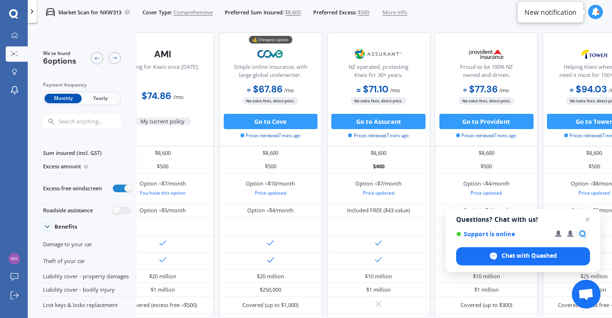
click at [596, 10] on icon at bounding box center [595, 12] width 9 height 9
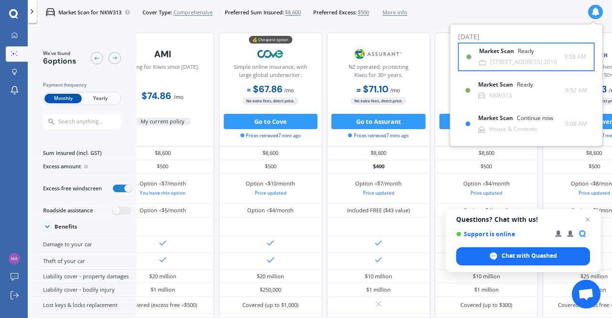
click at [502, 58] on div "Market Scan Ready" at bounding box center [512, 53] width 66 height 11
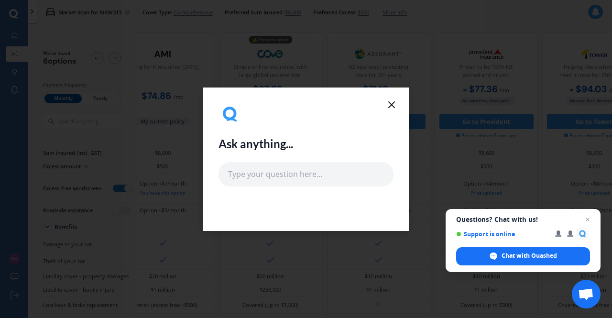
click at [389, 106] on icon at bounding box center [391, 104] width 11 height 11
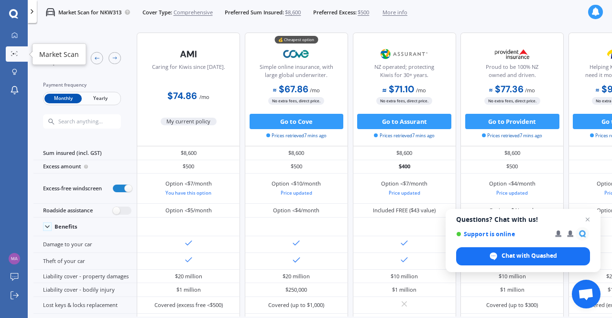
click at [13, 52] on icon at bounding box center [14, 53] width 7 height 5
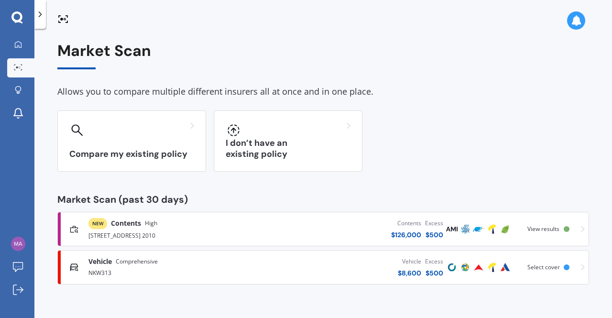
click at [143, 226] on div "NEW Contents High" at bounding box center [122, 223] width 69 height 11
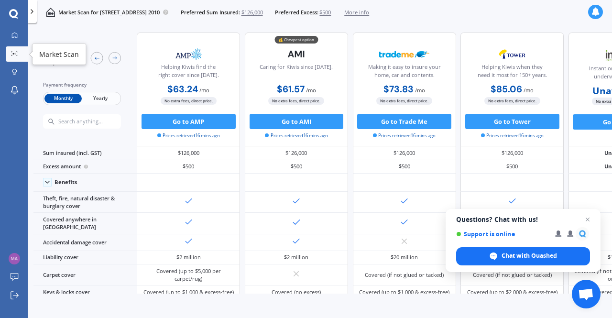
click at [15, 54] on icon at bounding box center [14, 53] width 7 height 5
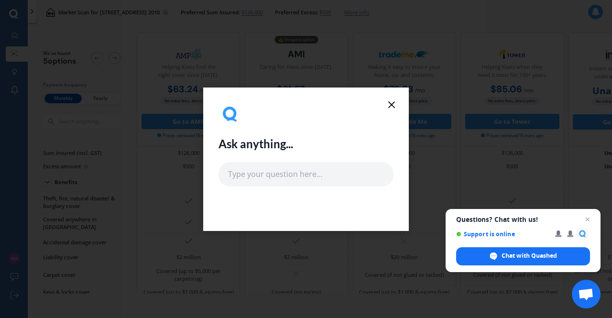
click at [390, 103] on line at bounding box center [391, 105] width 6 height 6
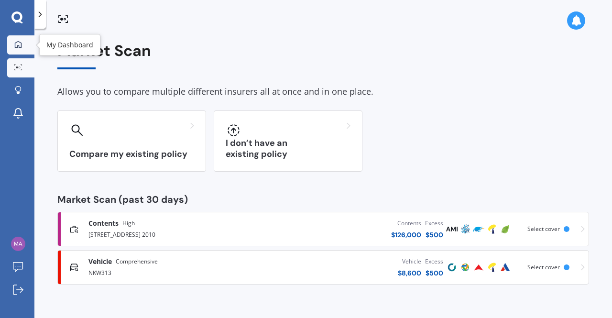
click at [16, 45] on icon at bounding box center [18, 45] width 8 height 8
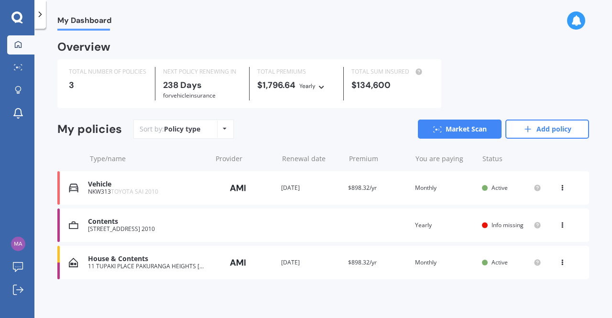
click at [559, 261] on icon at bounding box center [562, 261] width 7 height 6
click at [536, 299] on div "Delete" at bounding box center [541, 299] width 95 height 19
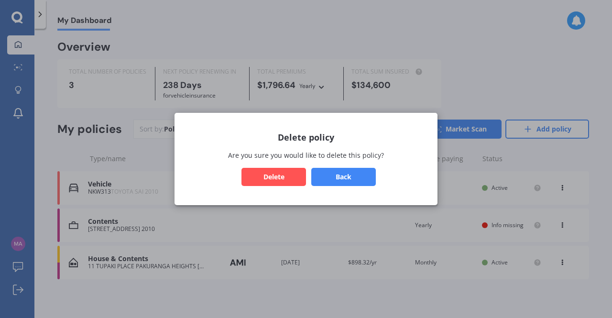
click at [254, 172] on button "Delete" at bounding box center [273, 177] width 64 height 18
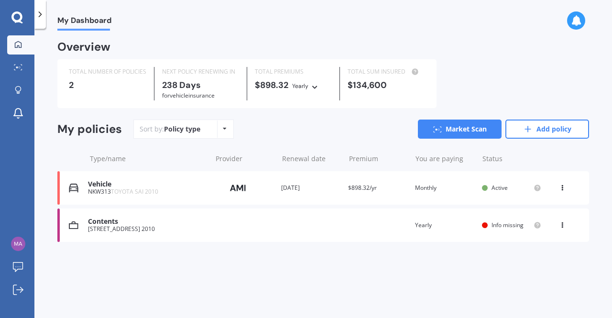
click at [148, 228] on div "[STREET_ADDRESS] 2010" at bounding box center [147, 229] width 118 height 7
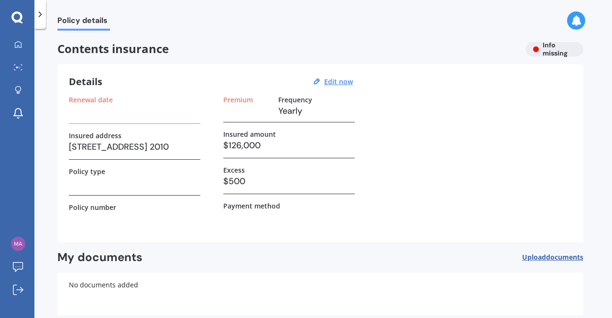
scroll to position [48, 0]
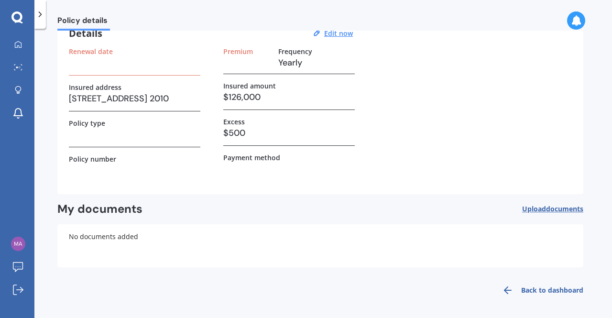
click at [543, 207] on span "Upload documents" at bounding box center [552, 209] width 61 height 8
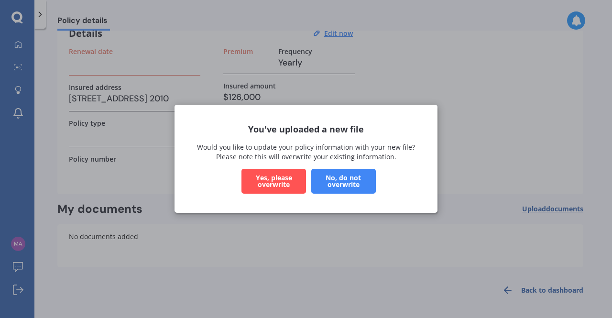
click at [335, 180] on button "No, do not overwrite" at bounding box center [343, 181] width 64 height 25
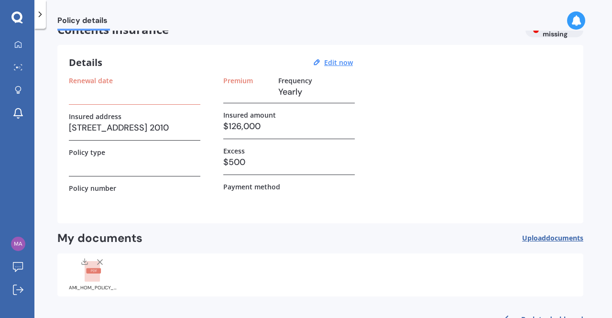
scroll to position [0, 0]
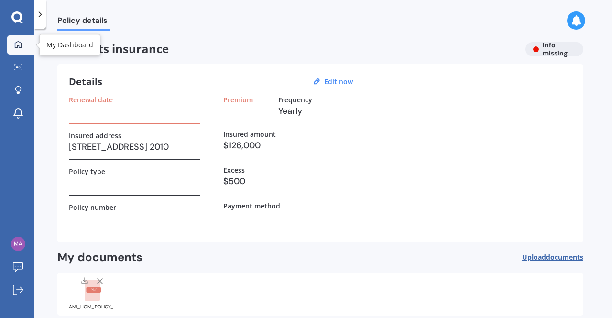
click at [20, 43] on icon at bounding box center [18, 45] width 8 height 8
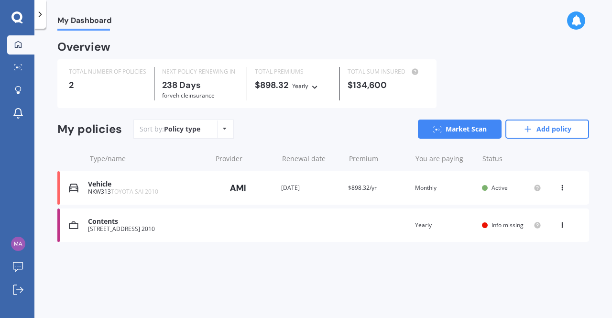
click at [120, 185] on div "Vehicle" at bounding box center [147, 184] width 118 height 8
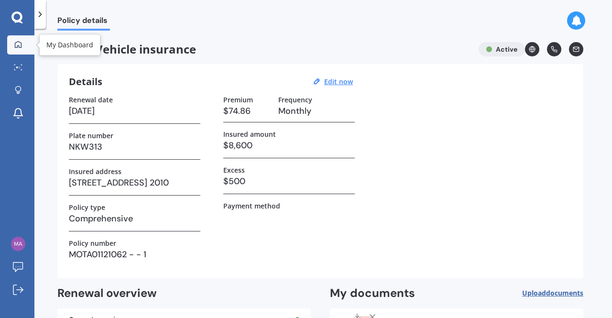
click at [18, 43] on icon at bounding box center [18, 45] width 8 height 8
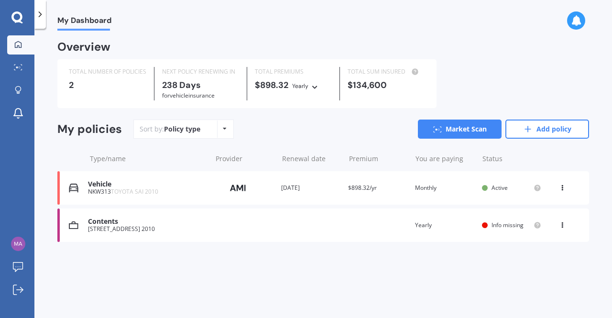
click at [501, 225] on span "Info missing" at bounding box center [507, 225] width 32 height 8
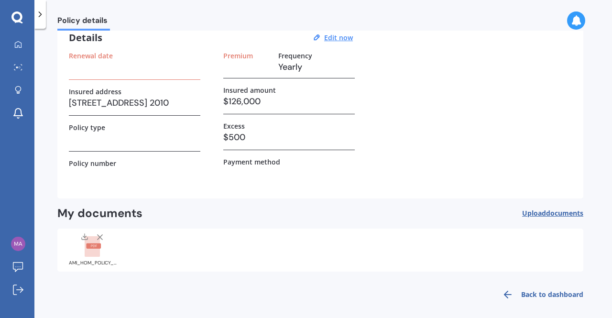
scroll to position [48, 0]
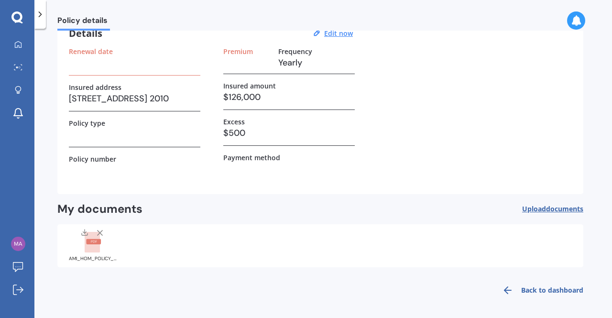
click at [91, 243] on rect at bounding box center [93, 241] width 15 height 5
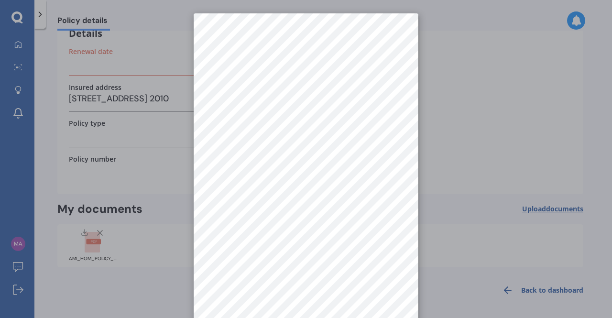
scroll to position [0, 0]
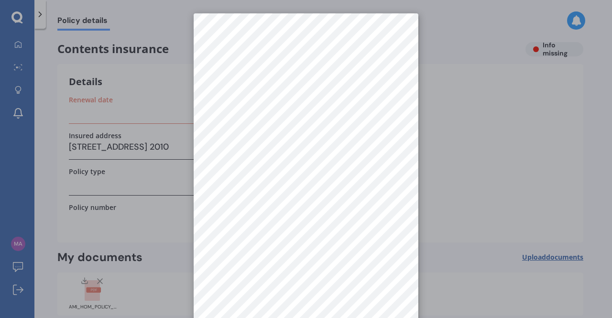
click at [502, 204] on div at bounding box center [306, 159] width 612 height 318
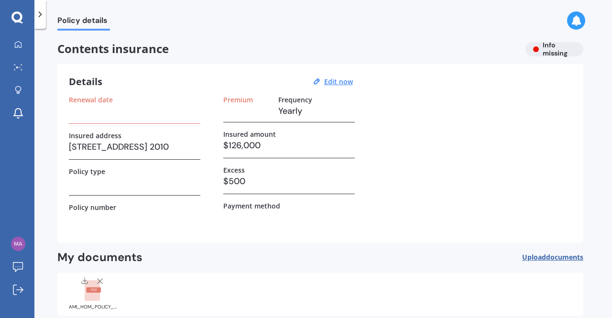
click at [549, 257] on span "documents" at bounding box center [564, 256] width 37 height 9
click at [336, 81] on u "Edit now" at bounding box center [338, 81] width 29 height 9
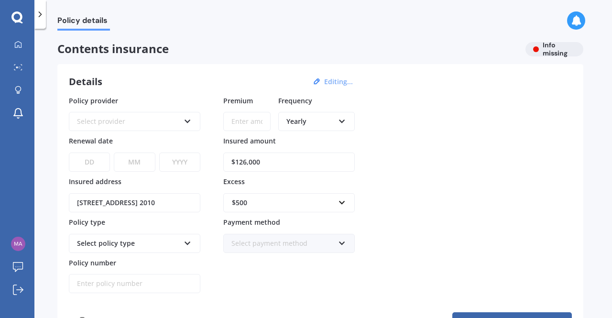
click at [333, 81] on button "Editing..." at bounding box center [338, 81] width 34 height 9
click at [185, 119] on icon at bounding box center [187, 119] width 8 height 7
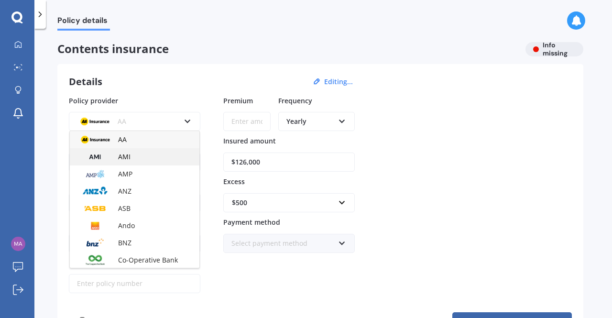
click at [177, 156] on div "AMI" at bounding box center [134, 156] width 129 height 17
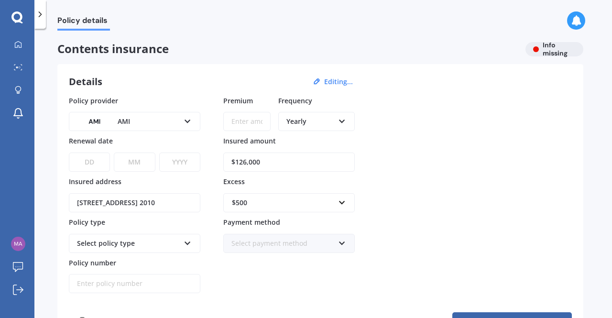
click at [231, 119] on input "Premium" at bounding box center [246, 121] width 47 height 19
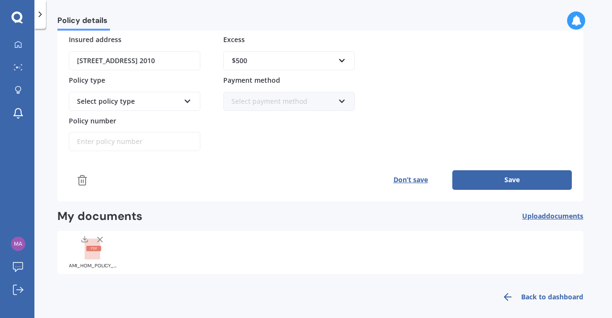
scroll to position [146, 0]
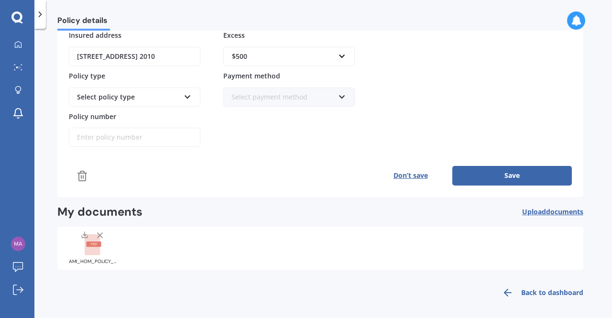
click at [93, 241] on rect at bounding box center [93, 243] width 15 height 5
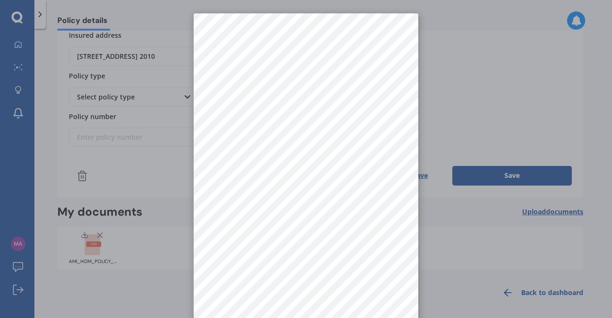
click at [108, 130] on div at bounding box center [306, 159] width 612 height 318
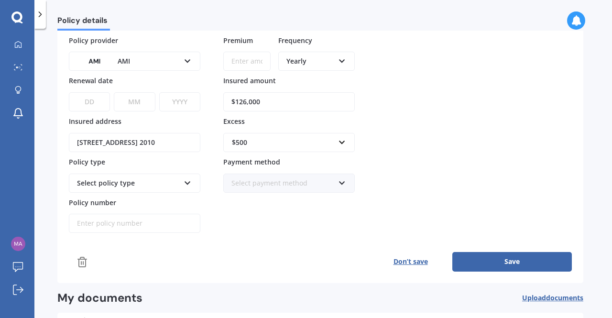
scroll to position [0, 0]
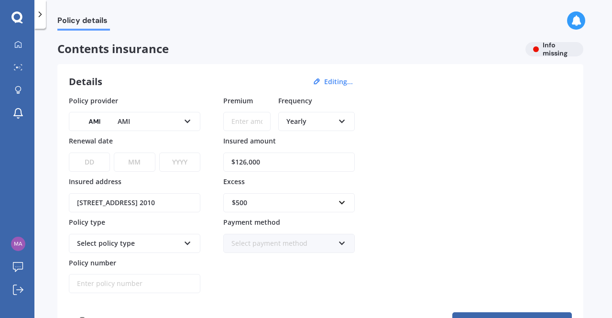
click at [233, 121] on input "Premium" at bounding box center [246, 121] width 47 height 19
type input "$62.98"
click at [344, 119] on icon at bounding box center [342, 119] width 8 height 7
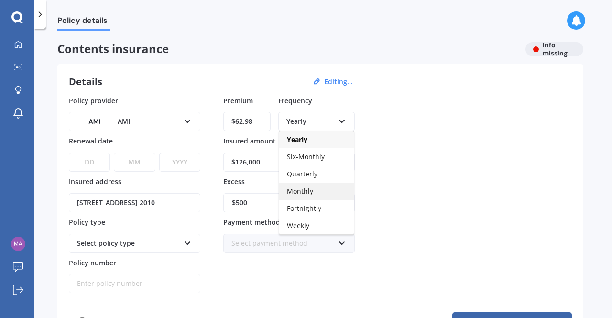
click at [340, 191] on div "Monthly" at bounding box center [316, 191] width 75 height 17
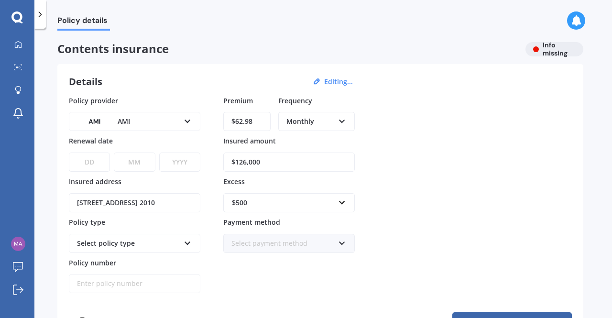
click at [79, 158] on select "DD 01 02 03 04 05 06 07 08 09 10 11 12 13 14 15 16 17 18 19 20 21 22 23 24 25 2…" at bounding box center [89, 161] width 41 height 19
select select "17"
click at [69, 152] on select "DD 01 02 03 04 05 06 07 08 09 10 11 12 13 14 15 16 17 18 19 20 21 22 23 24 25 2…" at bounding box center [89, 161] width 41 height 19
click at [140, 160] on select "MM 01 02 03 04 05 06 07 08 09 10 11 12" at bounding box center [134, 161] width 41 height 19
select select "12"
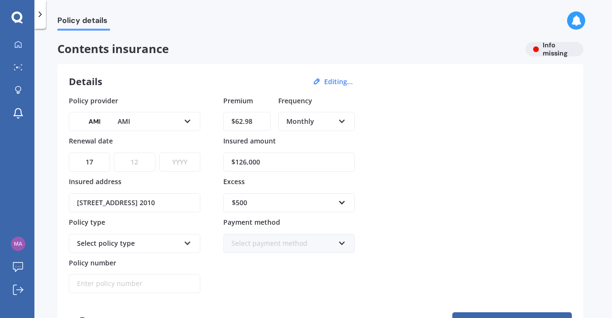
click at [114, 152] on select "MM 01 02 03 04 05 06 07 08 09 10 11 12" at bounding box center [134, 161] width 41 height 19
click at [178, 161] on select "YYYY 2027 2026 2025 2024 2023 2022 2021 2020 2019 2018 2017 2016 2015 2014 2013…" at bounding box center [179, 161] width 41 height 19
select select "2025"
click at [159, 152] on select "YYYY 2027 2026 2025 2024 2023 2022 2021 2020 2019 2018 2017 2016 2015 2014 2013…" at bounding box center [179, 161] width 41 height 19
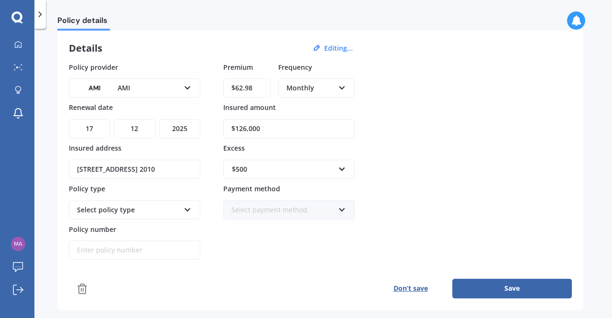
scroll to position [48, 0]
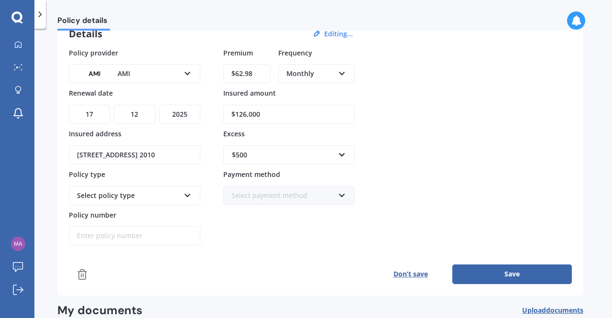
click at [187, 192] on icon at bounding box center [187, 193] width 8 height 7
click at [344, 192] on icon at bounding box center [342, 193] width 8 height 7
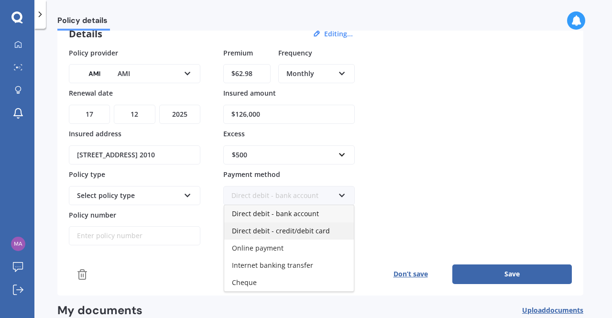
click at [333, 229] on div "Direct debit - credit/debit card" at bounding box center [288, 230] width 129 height 17
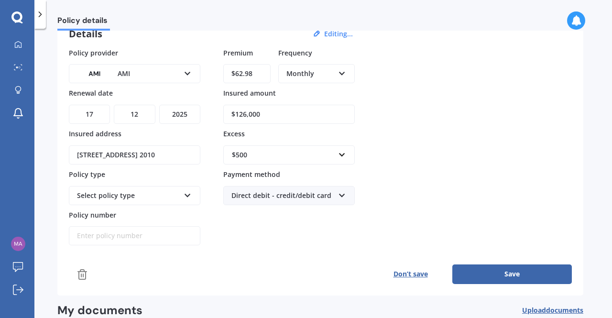
click at [122, 237] on input "Policy number" at bounding box center [134, 235] width 131 height 19
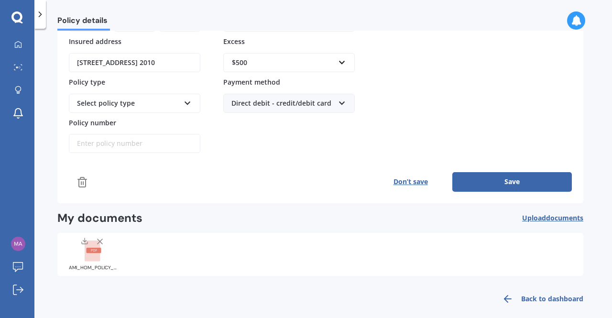
scroll to position [143, 0]
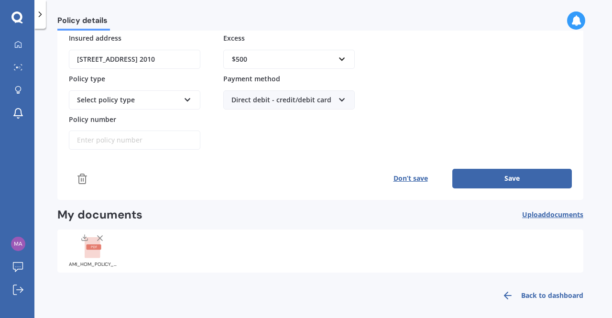
click at [96, 241] on div at bounding box center [100, 239] width 10 height 12
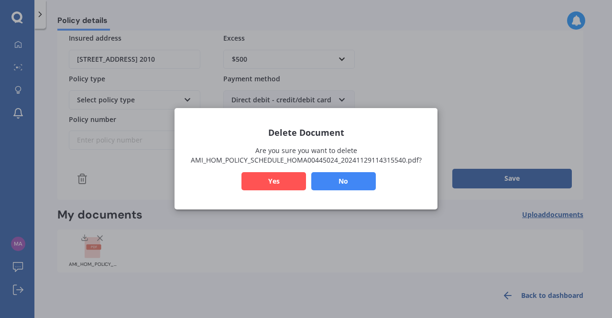
click at [343, 174] on button "No" at bounding box center [343, 181] width 64 height 18
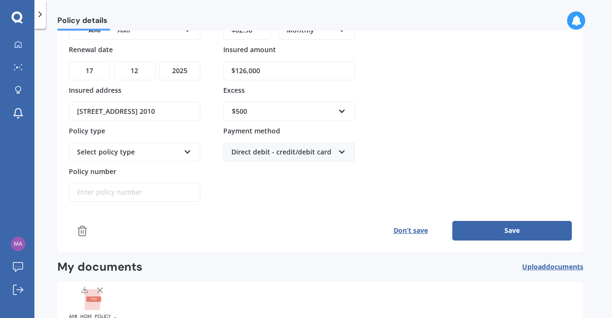
scroll to position [146, 0]
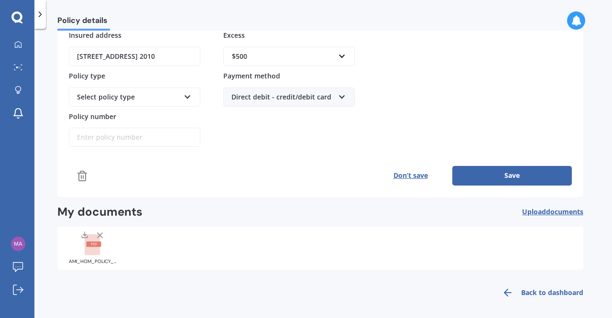
click at [96, 242] on rect at bounding box center [93, 243] width 15 height 5
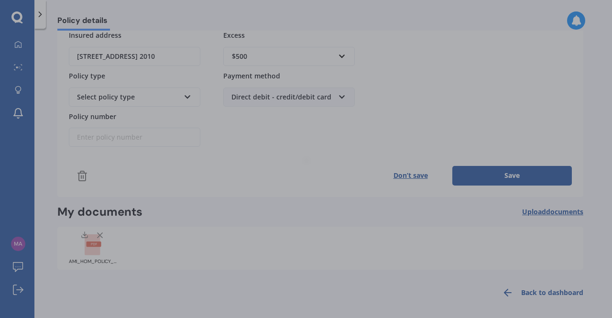
click at [96, 242] on div at bounding box center [306, 159] width 612 height 318
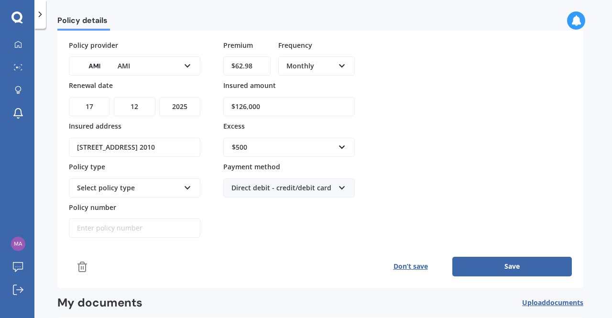
scroll to position [98, 0]
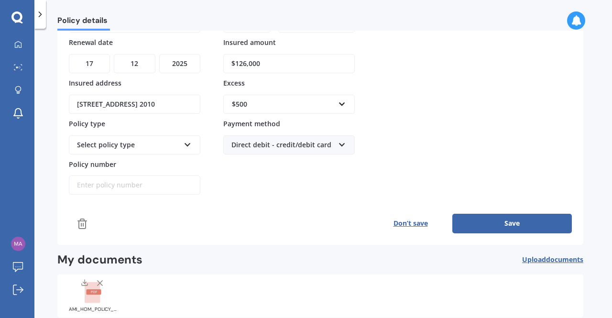
click at [473, 217] on button "Save" at bounding box center [511, 223] width 119 height 19
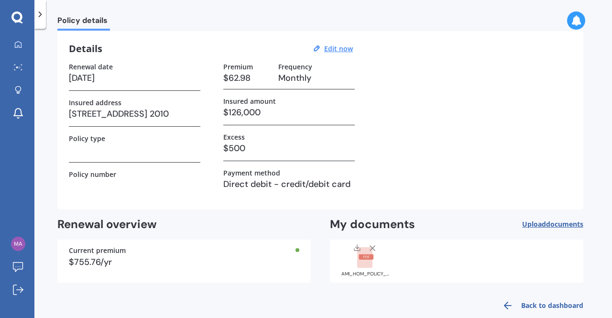
scroll to position [48, 0]
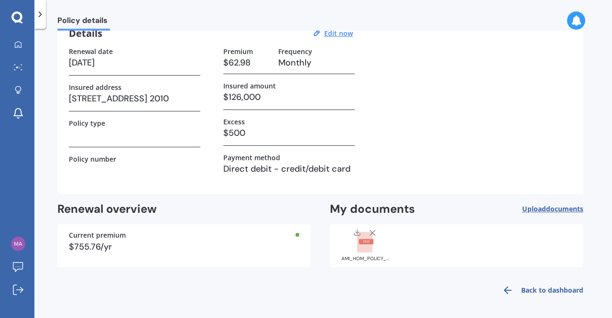
click at [365, 242] on rect at bounding box center [365, 241] width 15 height 5
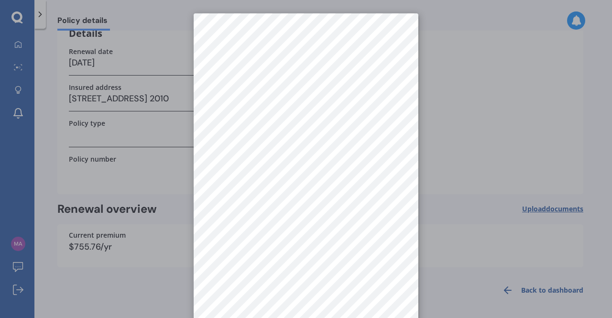
click at [440, 128] on div at bounding box center [306, 159] width 612 height 318
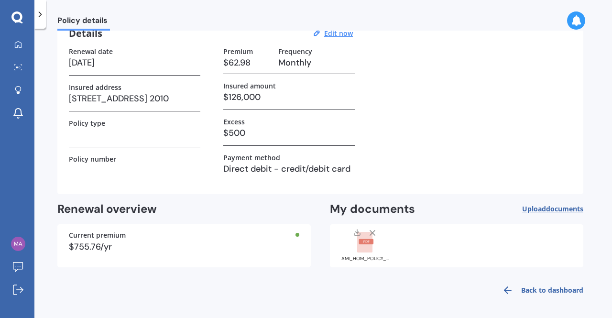
click at [361, 241] on rect at bounding box center [365, 241] width 15 height 5
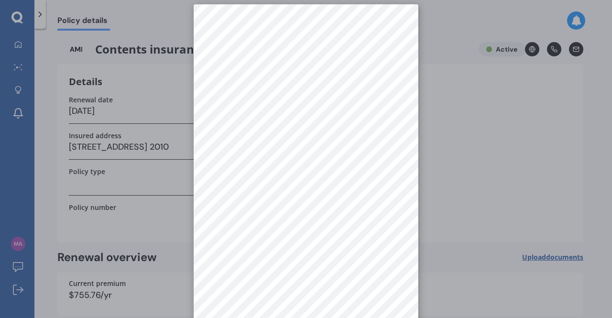
scroll to position [13, 0]
click at [450, 183] on div at bounding box center [306, 159] width 612 height 318
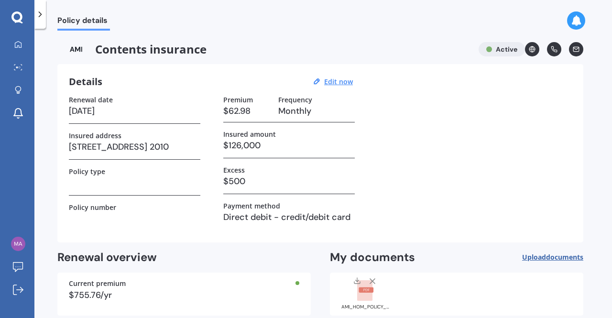
click at [75, 185] on h3 at bounding box center [134, 182] width 131 height 14
click at [83, 186] on h3 at bounding box center [134, 182] width 131 height 14
click at [198, 191] on div "Policy type" at bounding box center [134, 181] width 131 height 28
click at [339, 84] on u "Edit now" at bounding box center [338, 81] width 29 height 9
select select "17"
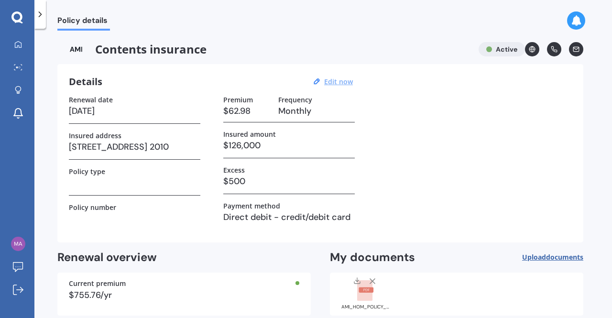
select select "12"
select select "2025"
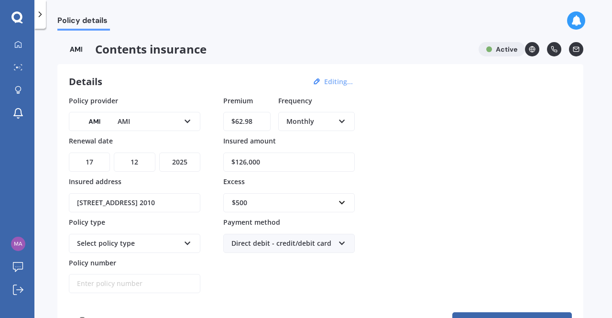
click at [187, 240] on icon at bounding box center [187, 241] width 8 height 7
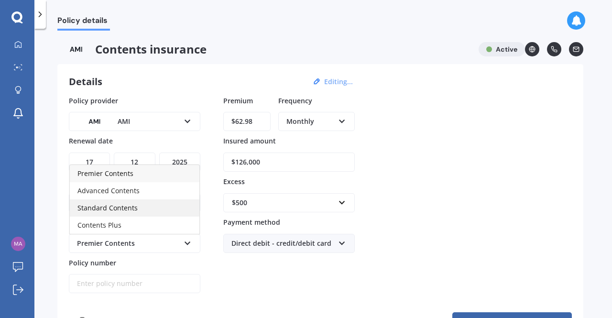
click at [183, 206] on div "Standard Contents" at bounding box center [134, 207] width 129 height 17
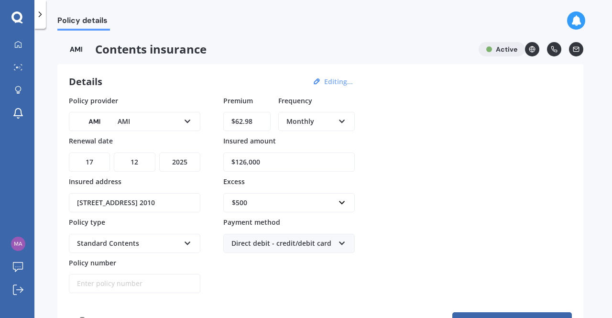
click at [191, 279] on input "Policy number" at bounding box center [134, 283] width 131 height 19
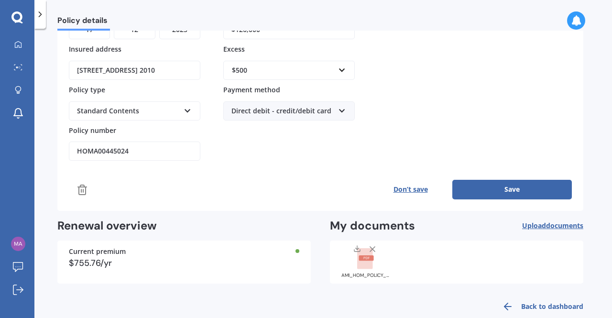
scroll to position [143, 0]
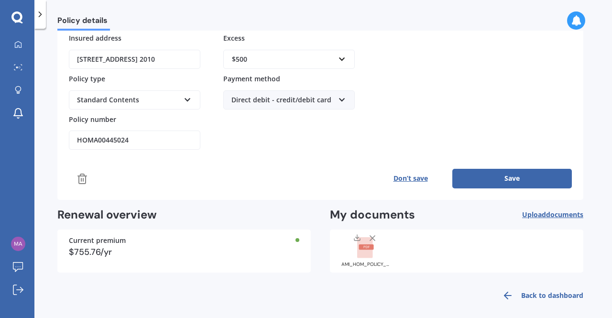
type input "HOMA00445024"
click at [484, 176] on button "Save" at bounding box center [511, 178] width 119 height 19
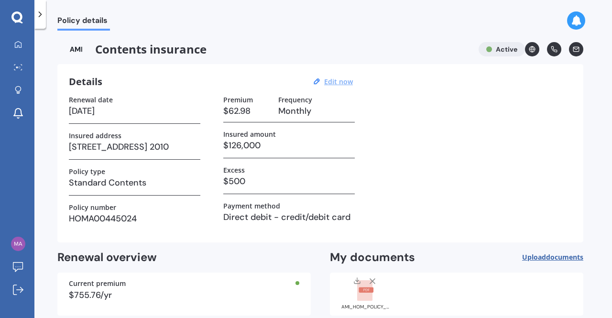
scroll to position [0, 0]
click at [370, 290] on rect at bounding box center [365, 289] width 15 height 5
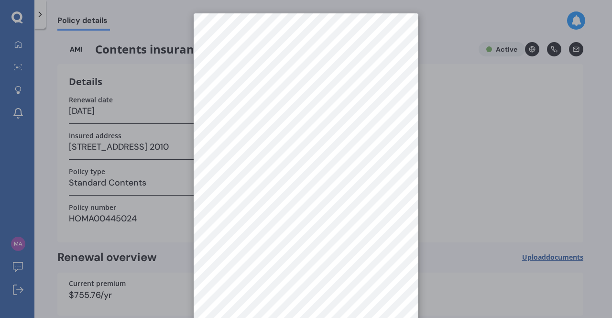
click at [447, 129] on div at bounding box center [306, 159] width 612 height 318
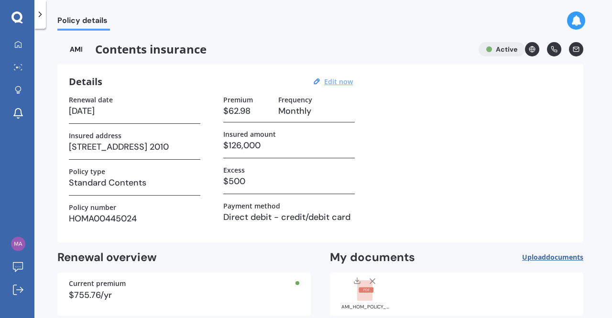
click at [197, 183] on h3 "Standard Contents" at bounding box center [134, 182] width 131 height 14
click at [195, 178] on h3 "Standard Contents" at bounding box center [134, 182] width 131 height 14
click at [339, 81] on u "Edit now" at bounding box center [338, 81] width 29 height 9
select select "17"
select select "12"
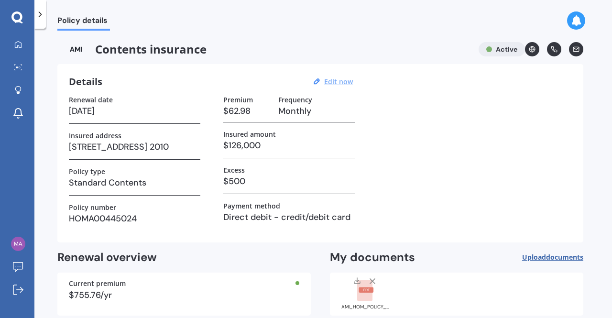
select select "2025"
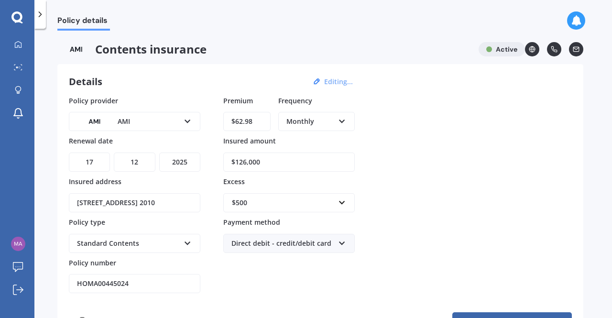
click at [186, 239] on icon at bounding box center [187, 241] width 8 height 7
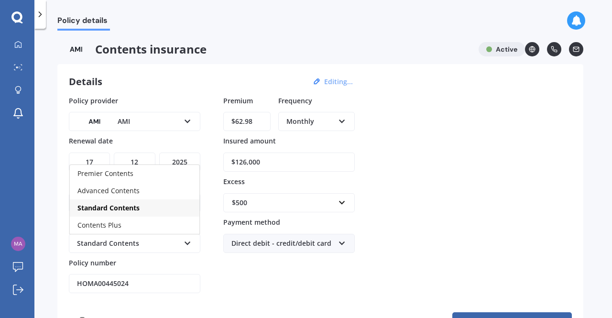
scroll to position [143, 0]
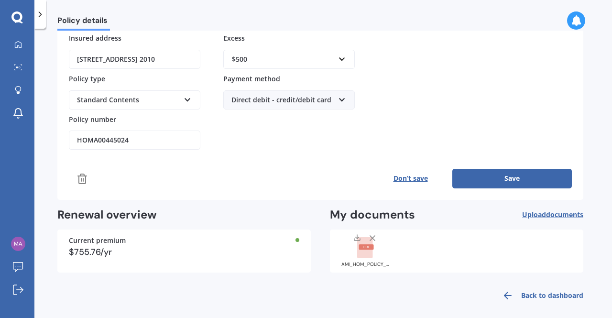
click at [360, 241] on rect at bounding box center [364, 247] width 15 height 21
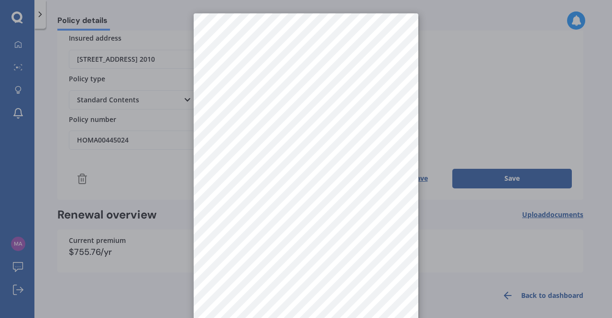
scroll to position [0, 0]
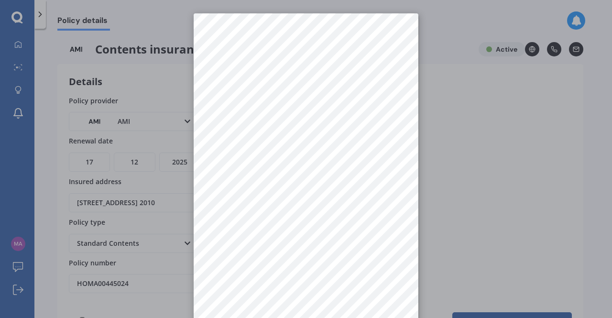
click at [483, 160] on div at bounding box center [306, 159] width 612 height 318
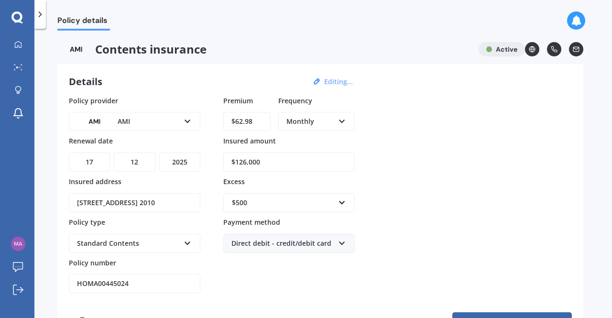
click at [188, 240] on icon at bounding box center [187, 241] width 8 height 7
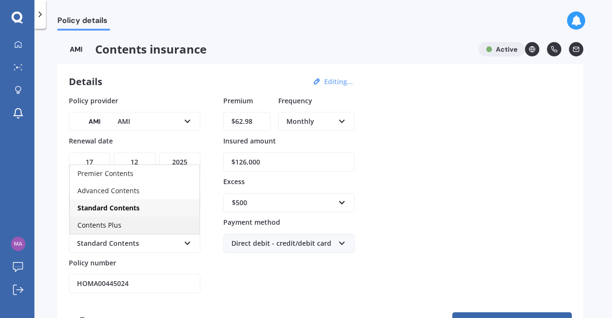
click at [185, 224] on div "Contents Plus" at bounding box center [134, 224] width 129 height 17
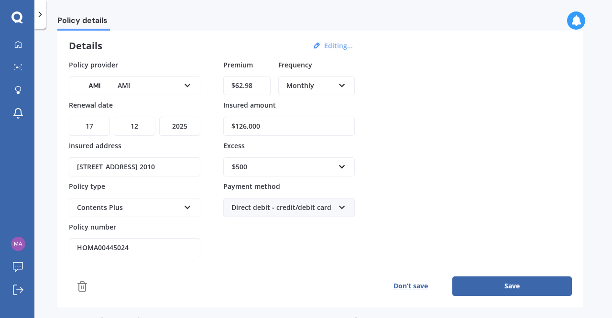
scroll to position [96, 0]
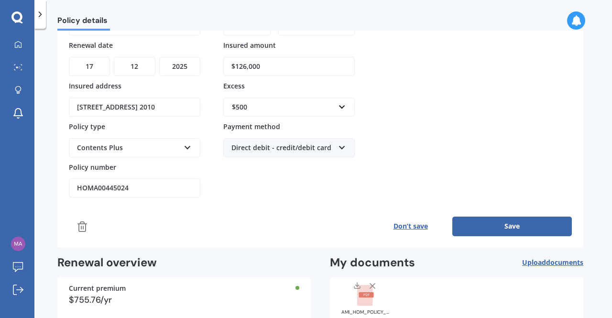
click at [501, 218] on button "Save" at bounding box center [511, 225] width 119 height 19
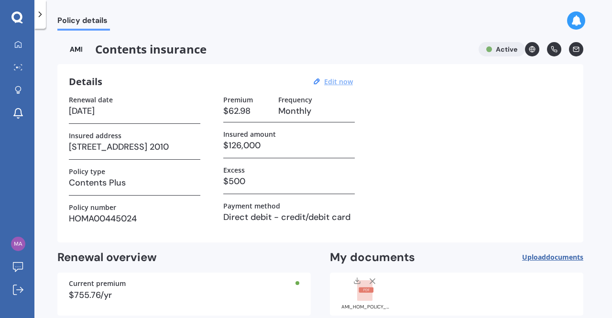
scroll to position [48, 0]
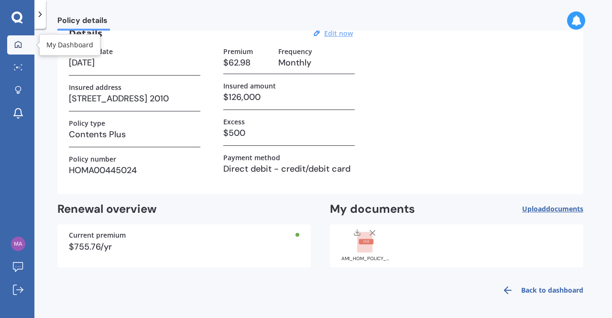
click at [18, 43] on icon at bounding box center [18, 45] width 8 height 8
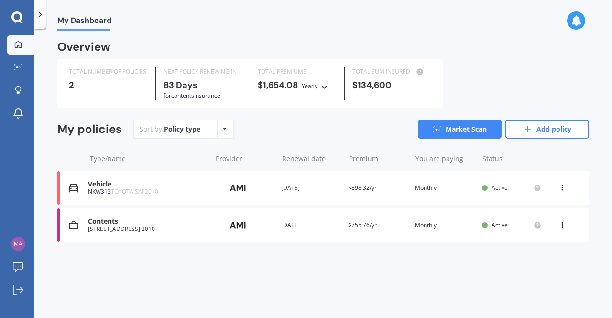
click at [128, 226] on div "[STREET_ADDRESS] 2010" at bounding box center [147, 229] width 118 height 7
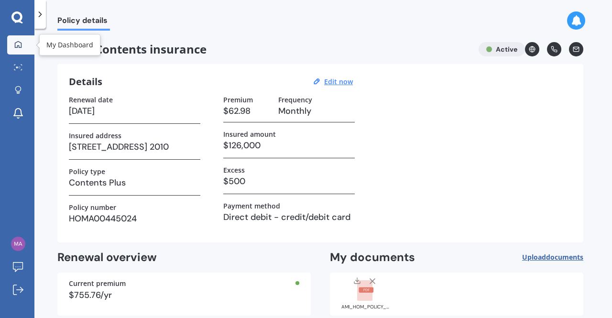
click at [17, 41] on icon at bounding box center [18, 45] width 8 height 8
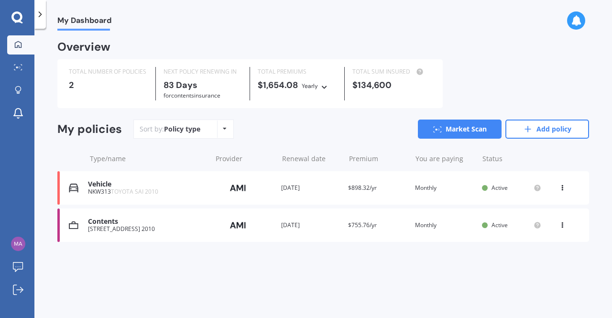
click at [562, 188] on icon at bounding box center [562, 186] width 7 height 6
click at [443, 287] on div "My Dashboard Overview TOTAL NUMBER OF POLICIES 2 NEXT POLICY RENEWING [DATE] fo…" at bounding box center [322, 175] width 577 height 289
click at [459, 128] on link "Market Scan" at bounding box center [460, 128] width 84 height 19
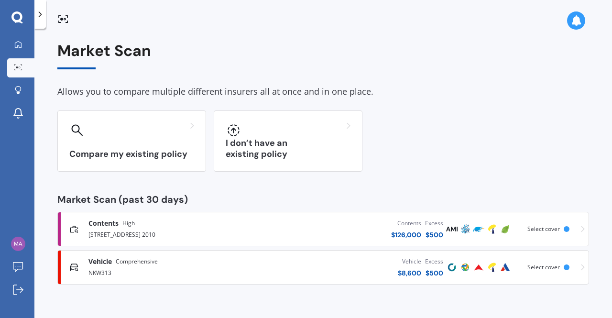
click at [122, 228] on div "[STREET_ADDRESS] 2010" at bounding box center [172, 233] width 169 height 11
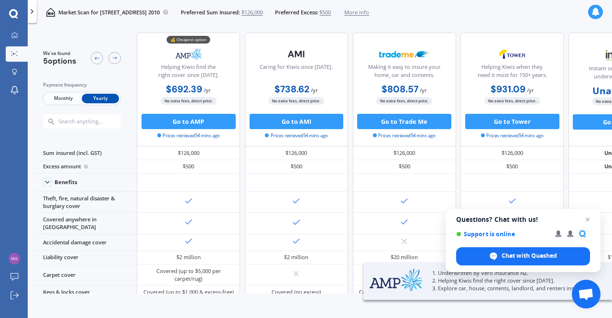
click at [55, 97] on span "Monthly" at bounding box center [62, 99] width 37 height 10
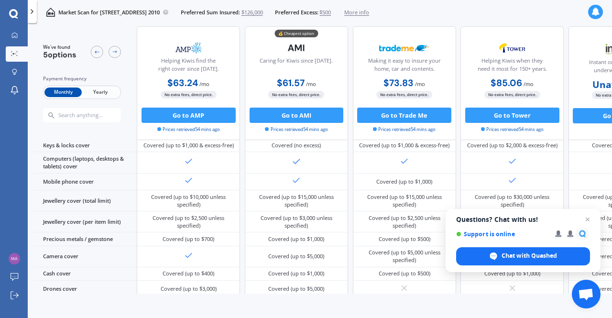
scroll to position [238, 0]
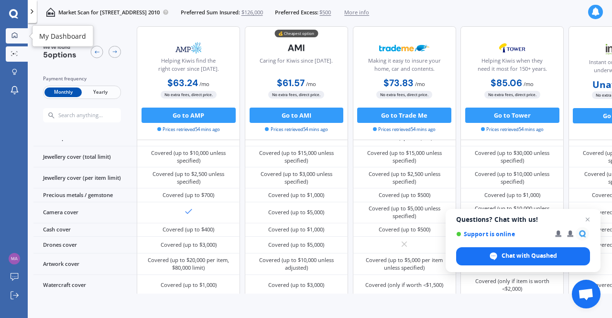
click at [14, 32] on icon at bounding box center [14, 35] width 6 height 6
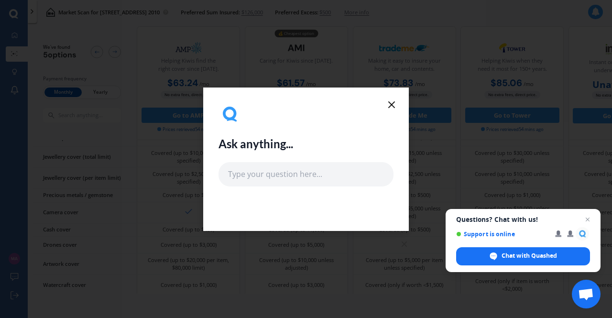
click at [391, 102] on icon at bounding box center [391, 104] width 11 height 11
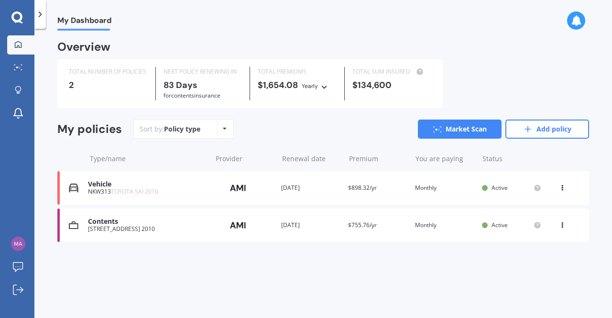
click at [108, 188] on div "Vehicle" at bounding box center [147, 184] width 118 height 8
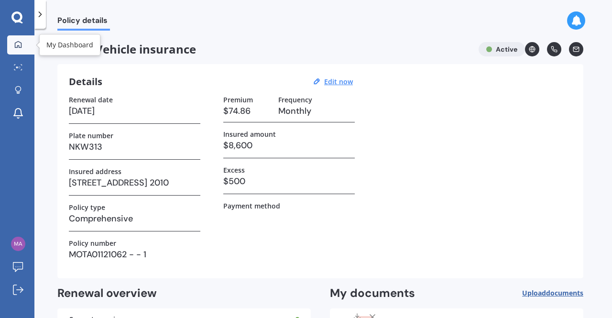
click at [15, 39] on link "My Dashboard" at bounding box center [20, 44] width 27 height 19
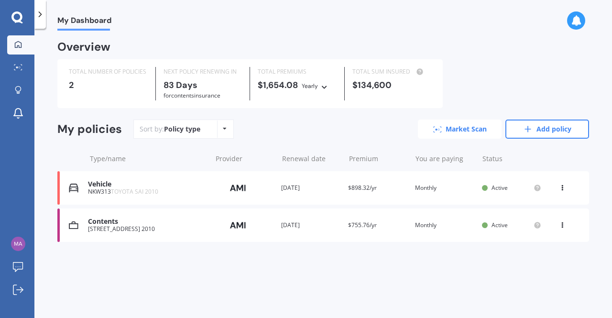
click at [453, 129] on link "Market Scan" at bounding box center [460, 128] width 84 height 19
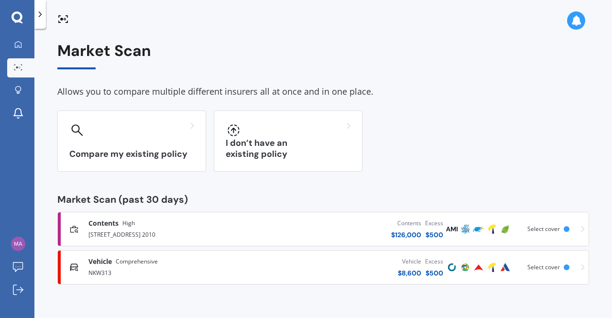
click at [140, 262] on span "Comprehensive" at bounding box center [137, 262] width 42 height 10
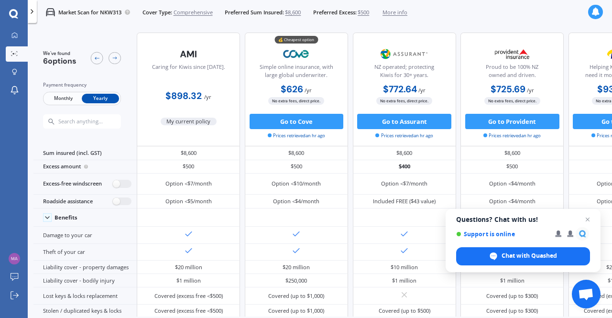
click at [59, 97] on span "Monthly" at bounding box center [62, 99] width 37 height 10
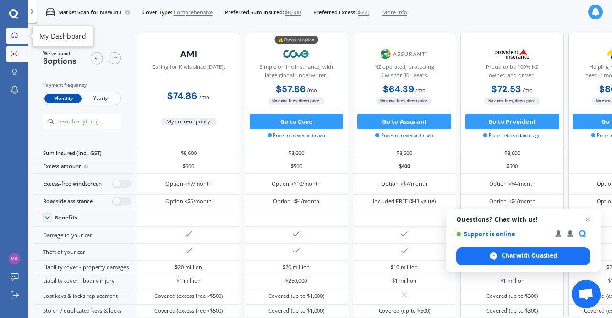
click at [13, 36] on icon at bounding box center [14, 35] width 6 height 6
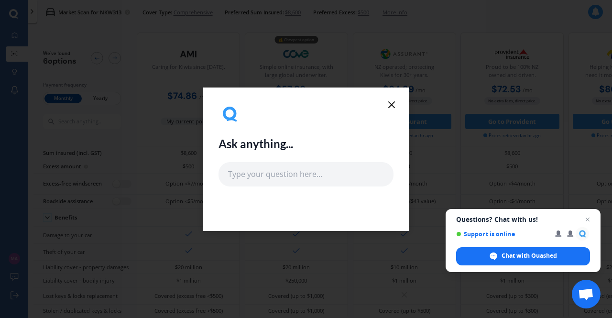
click at [387, 104] on icon at bounding box center [391, 104] width 11 height 11
